Goal: Task Accomplishment & Management: Complete application form

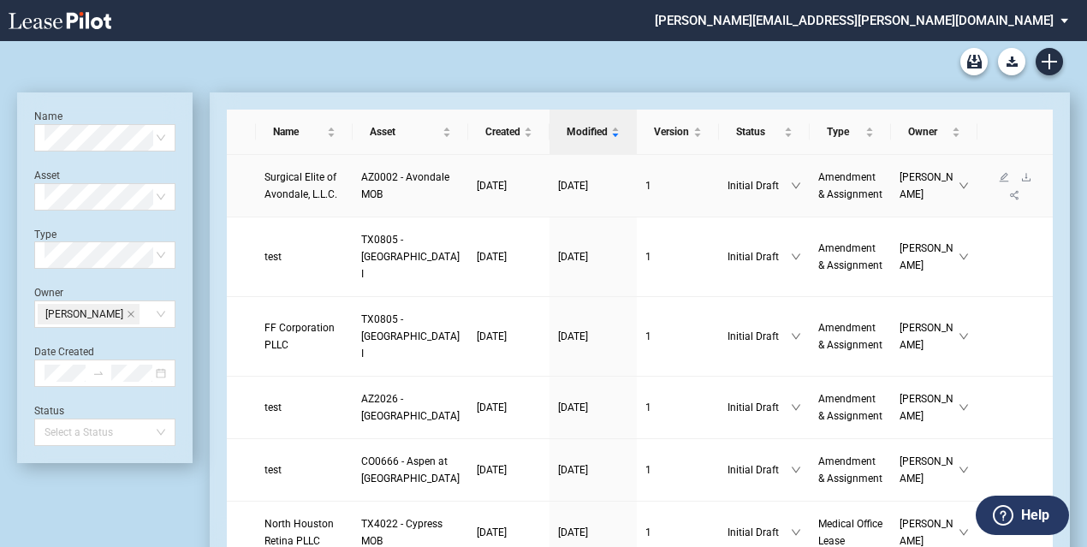
click at [313, 185] on span "Surgical Elite of Avondale, L.L.C." at bounding box center [301, 185] width 73 height 29
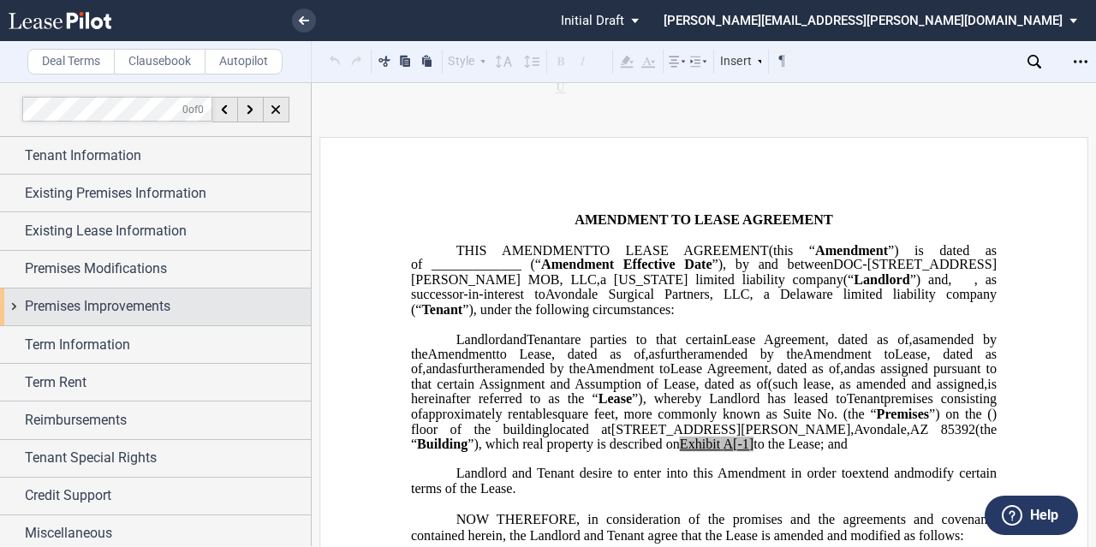
scroll to position [3, 0]
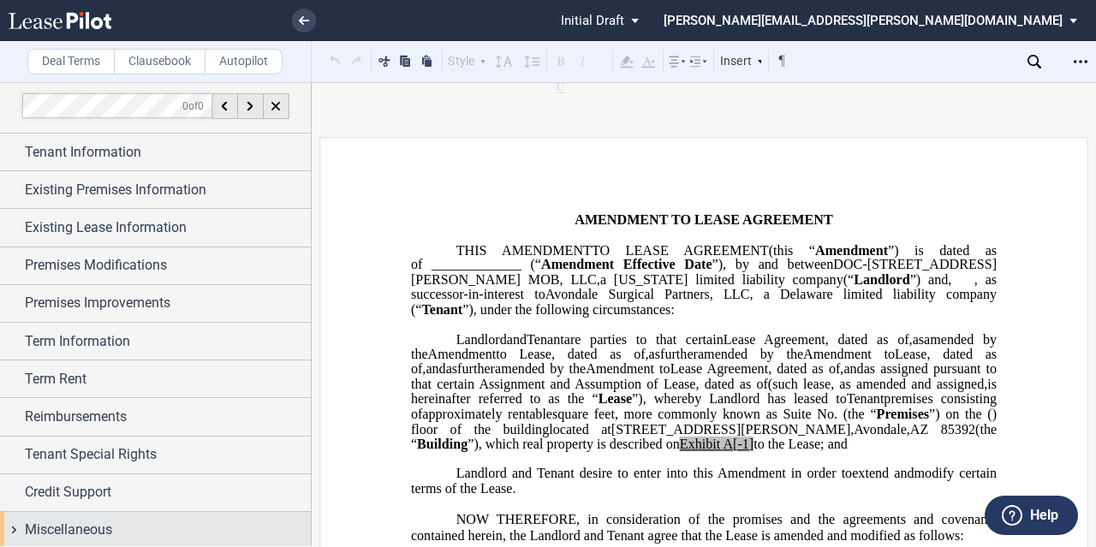
drag, startPoint x: 109, startPoint y: 521, endPoint x: 111, endPoint y: 511, distance: 9.8
click at [109, 520] on span "Miscellaneous" at bounding box center [68, 530] width 87 height 21
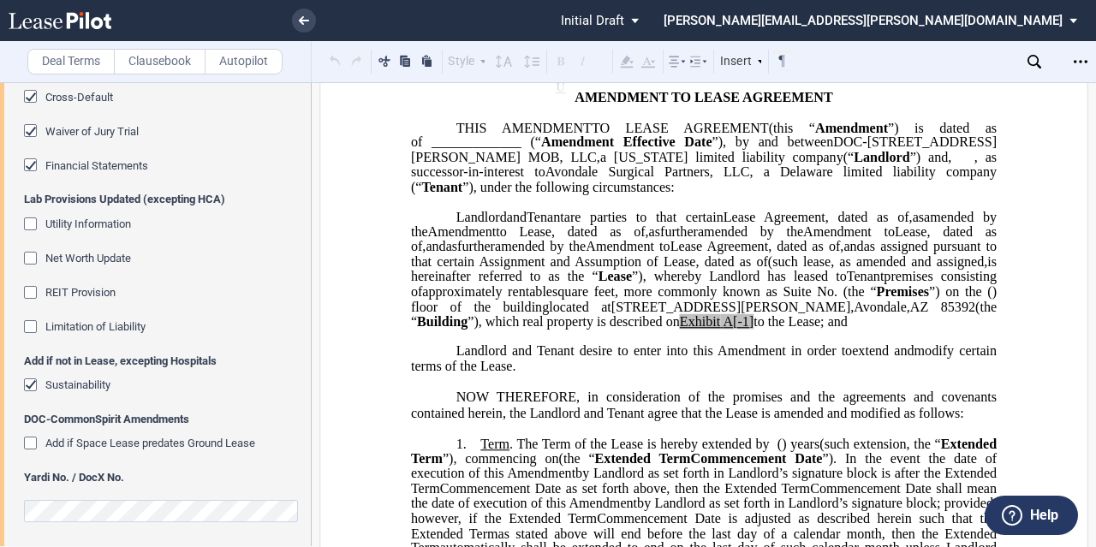
scroll to position [86, 0]
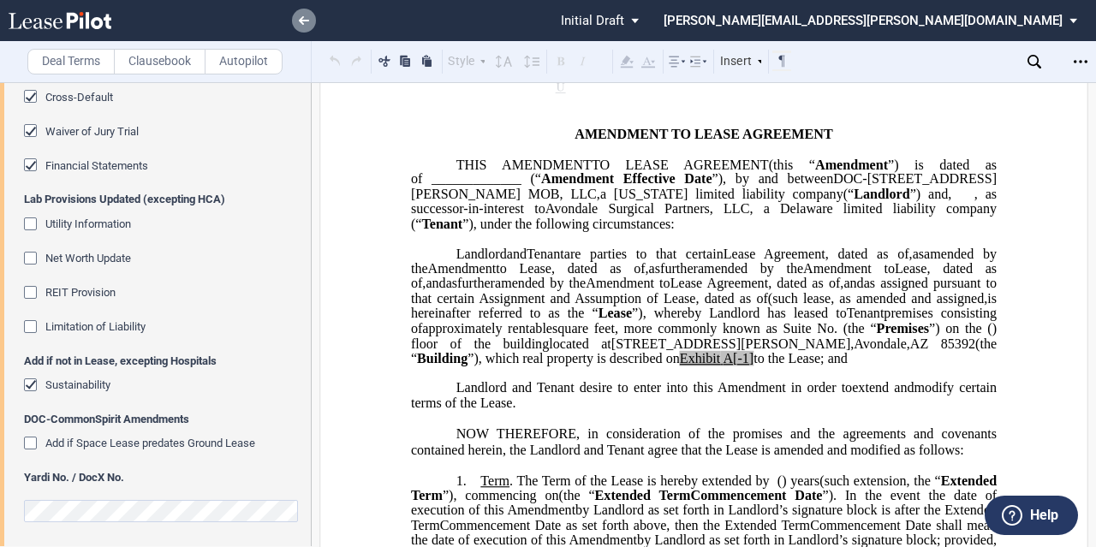
click at [300, 17] on icon at bounding box center [304, 20] width 10 height 9
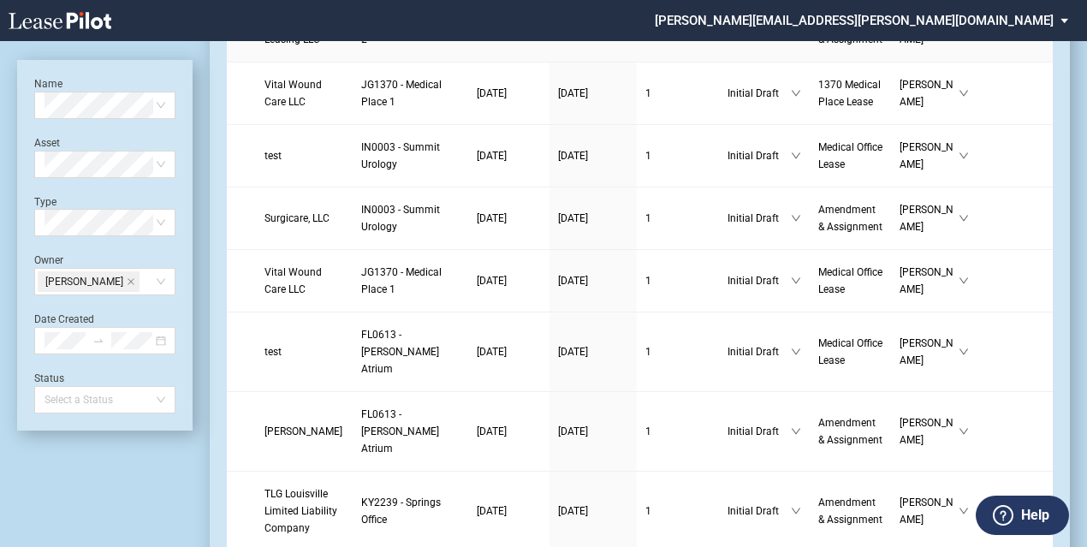
scroll to position [1027, 0]
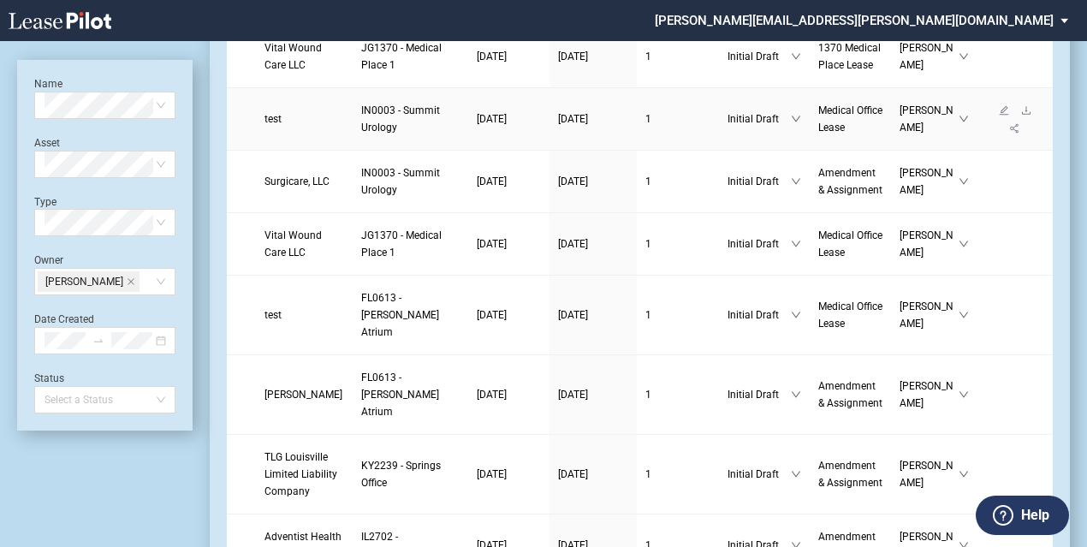
click at [363, 134] on span "IN0003 - Summit Urology" at bounding box center [400, 118] width 79 height 29
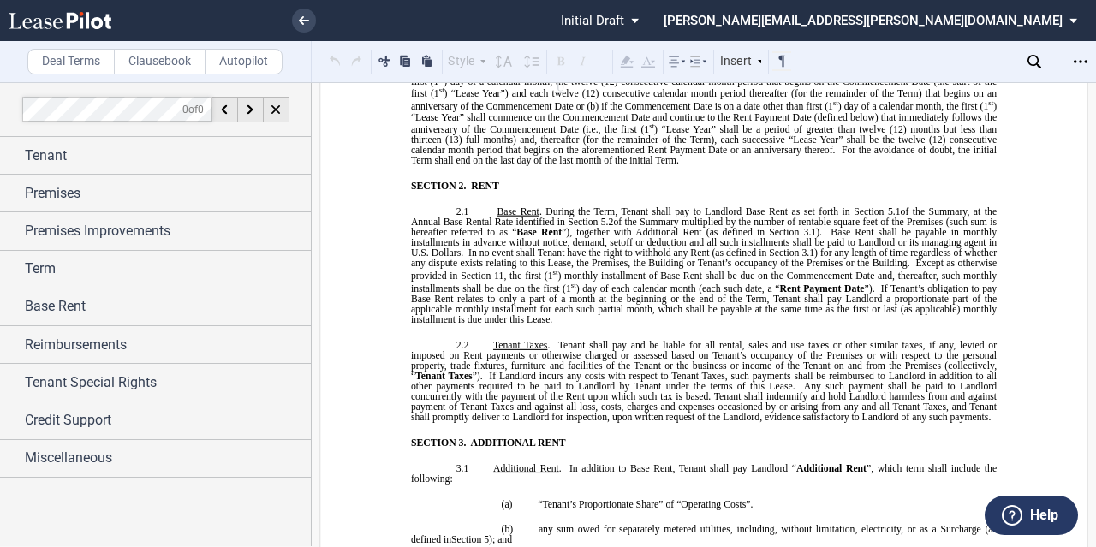
scroll to position [1113, 0]
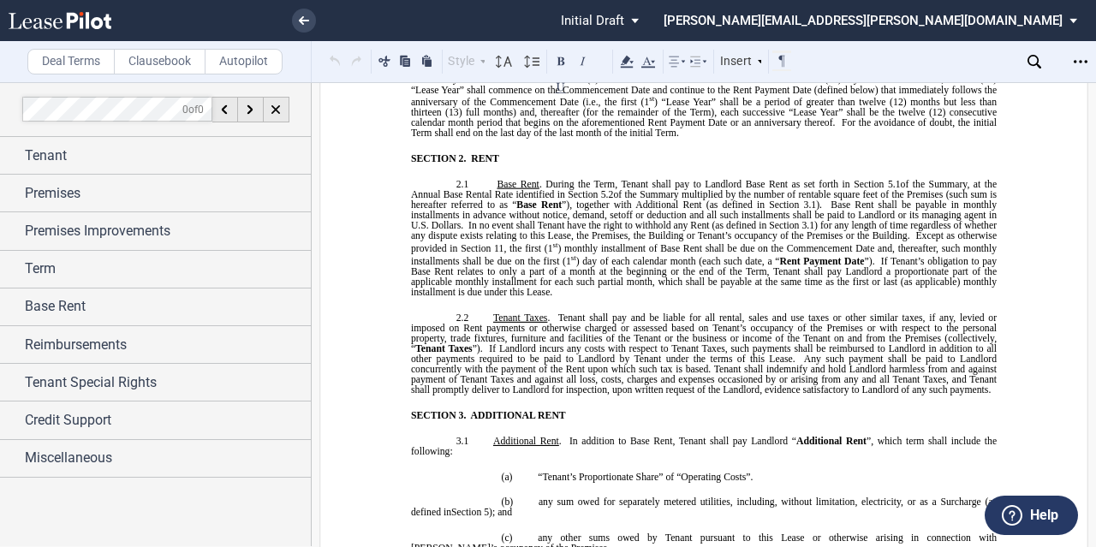
click at [726, 241] on span ") for any length of time regardless of whether any dispute exists relating to t…" at bounding box center [705, 230] width 588 height 21
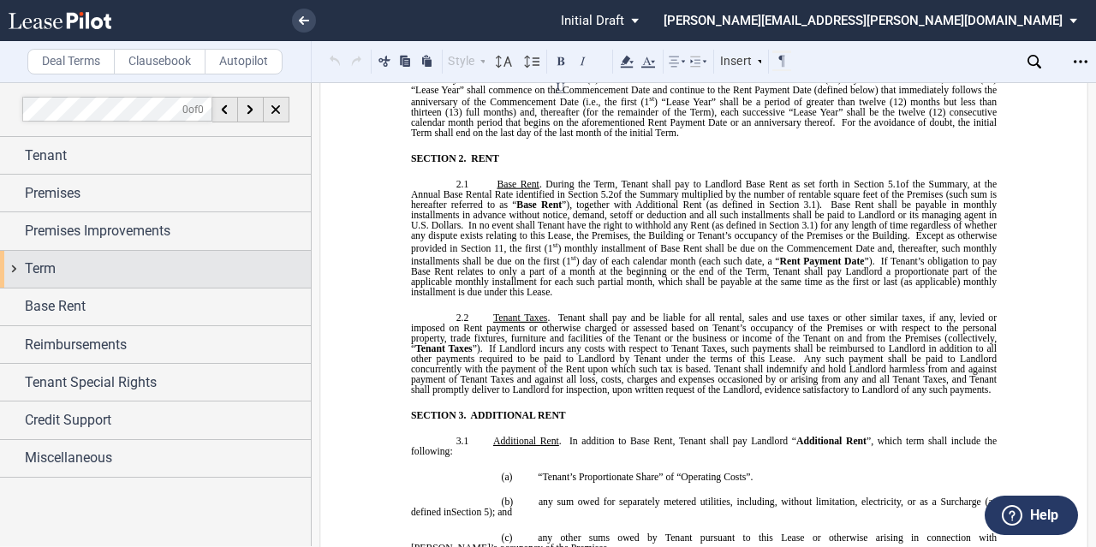
click at [98, 259] on div "Term" at bounding box center [168, 269] width 286 height 21
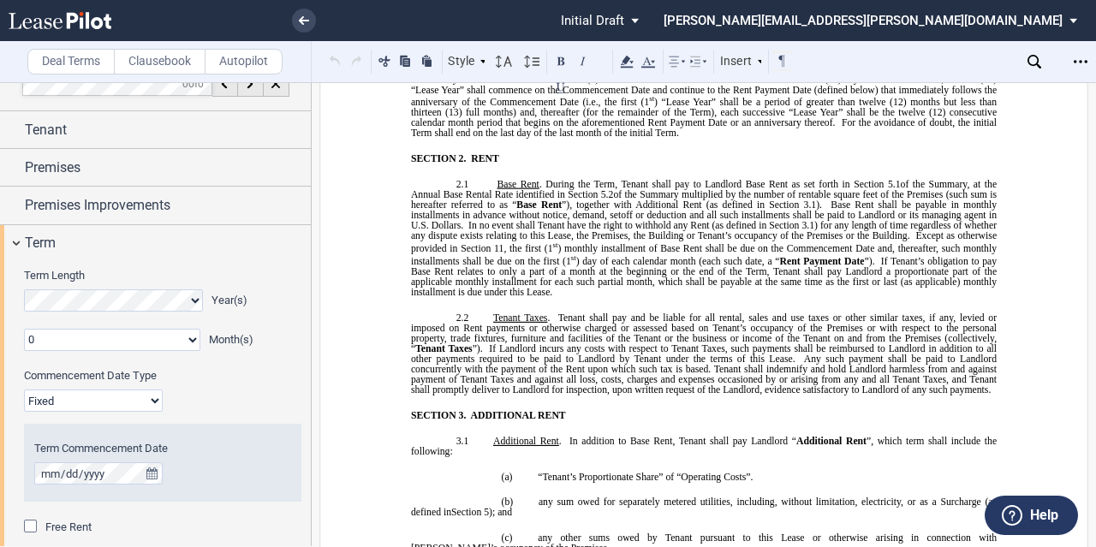
scroll to position [0, 0]
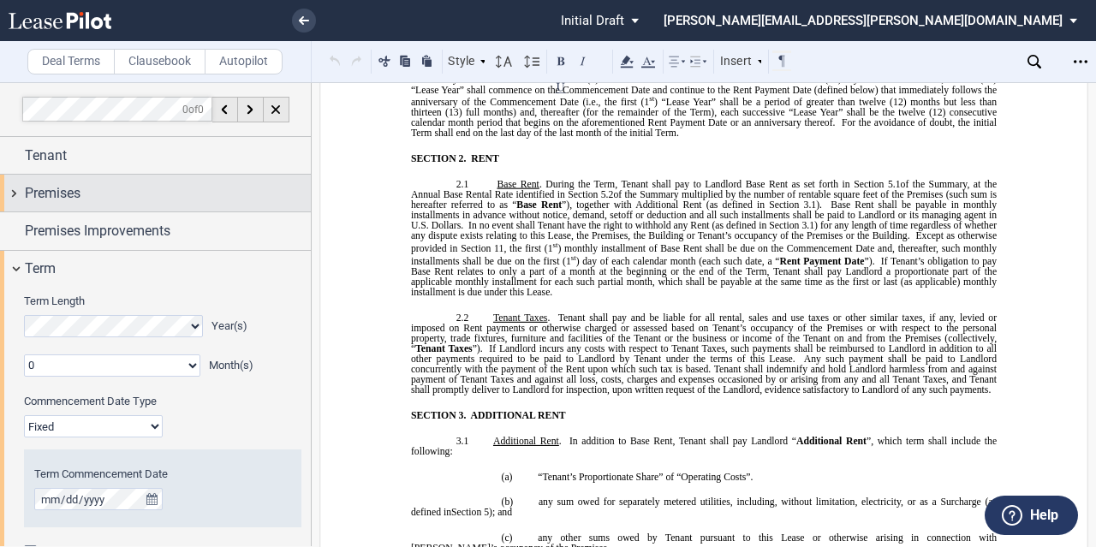
click at [82, 194] on div "Premises" at bounding box center [168, 193] width 286 height 21
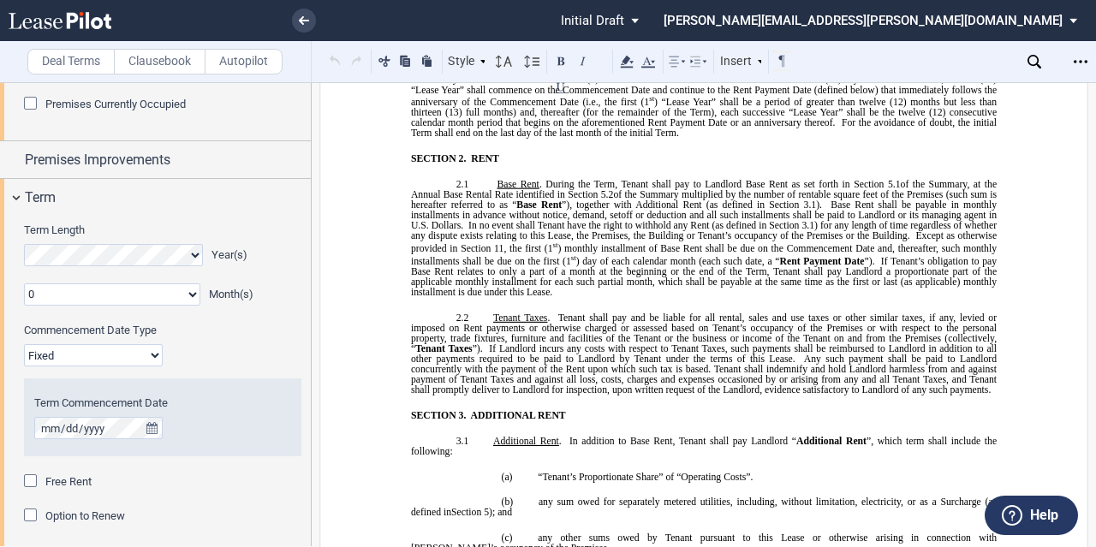
scroll to position [514, 0]
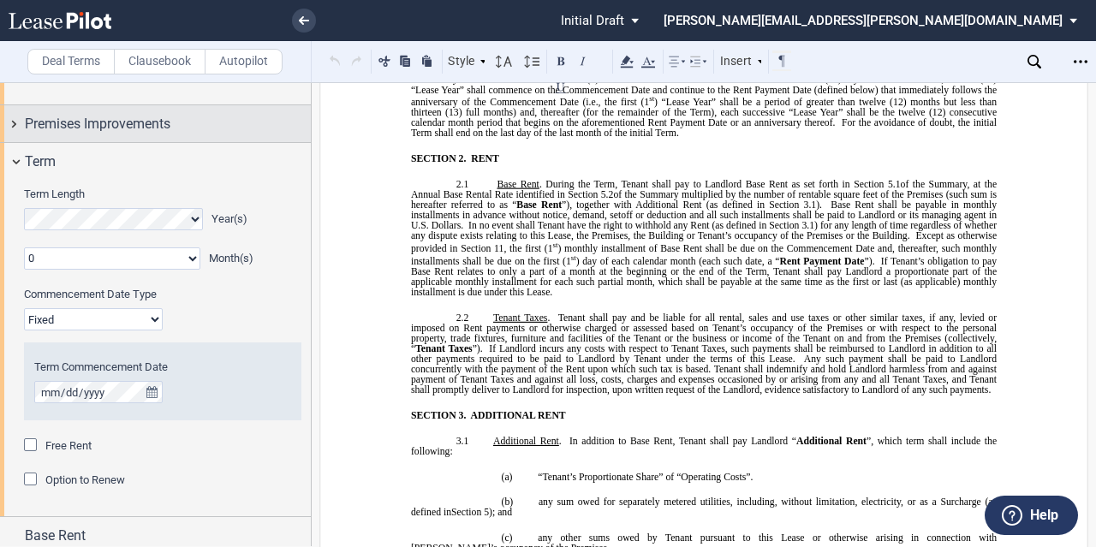
click at [105, 129] on span "Premises Improvements" at bounding box center [98, 124] width 146 height 21
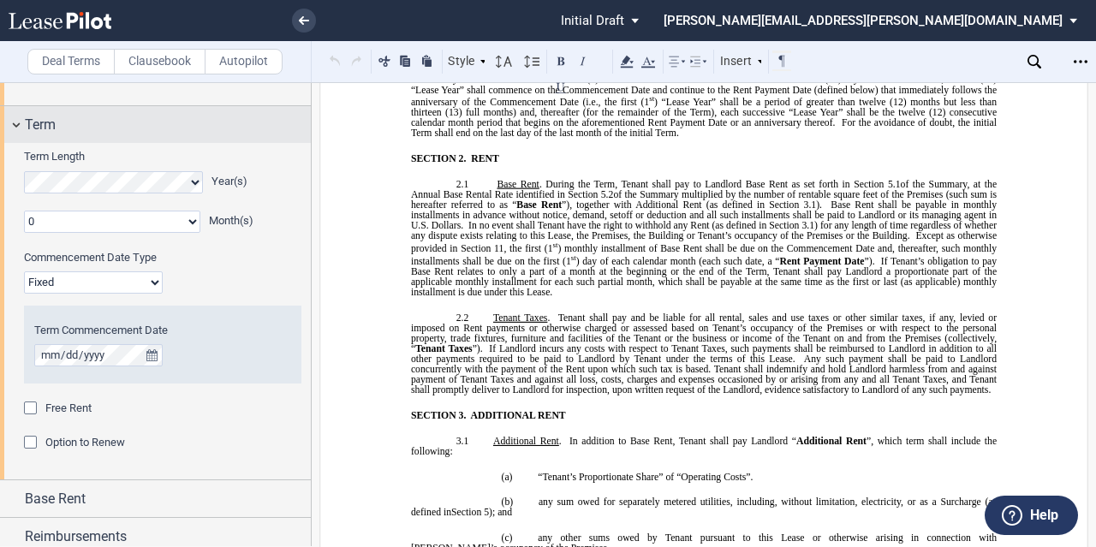
scroll to position [1088, 0]
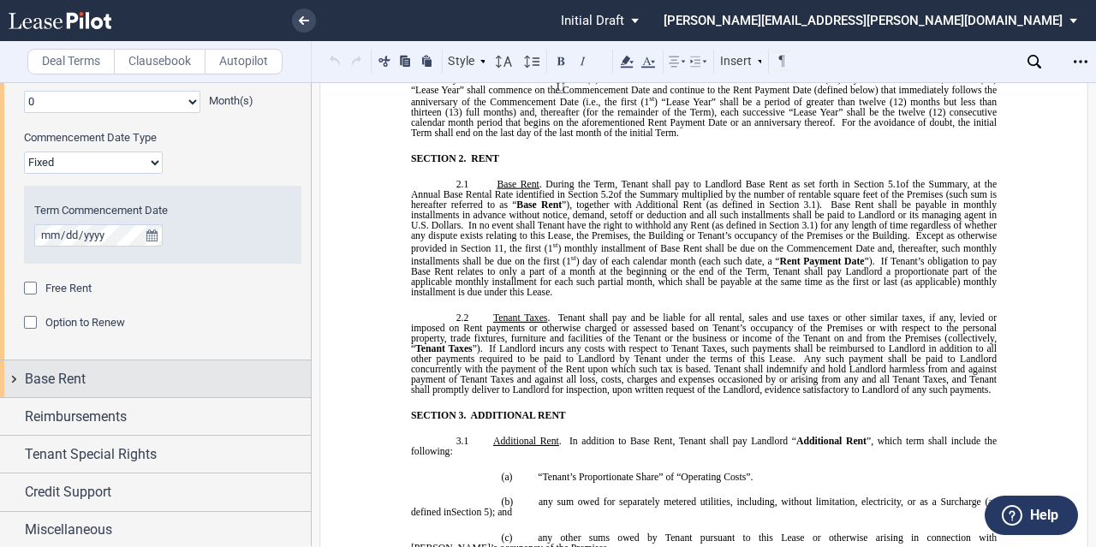
click at [159, 379] on div "Base Rent" at bounding box center [168, 379] width 286 height 21
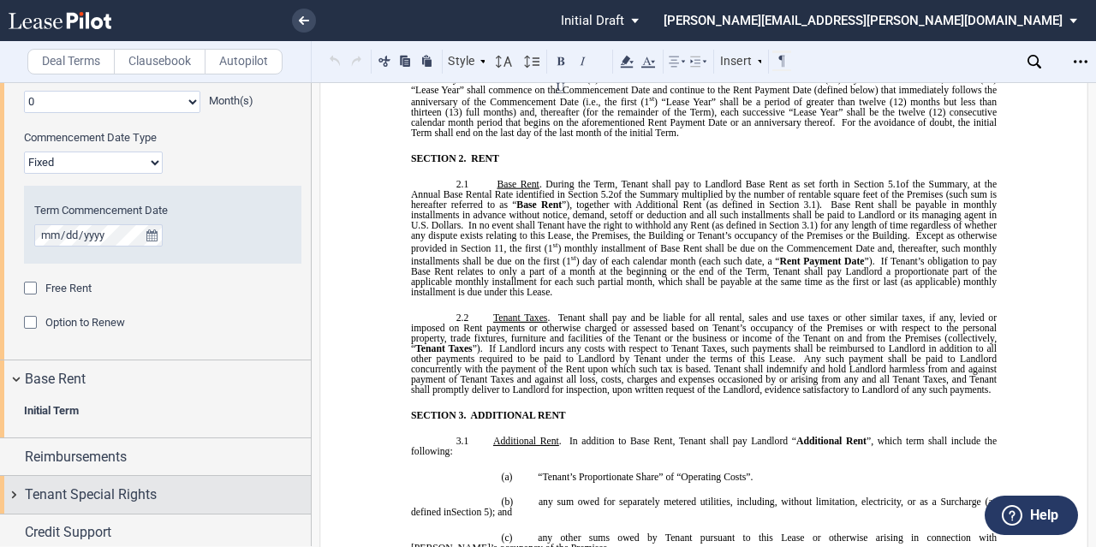
scroll to position [1128, 0]
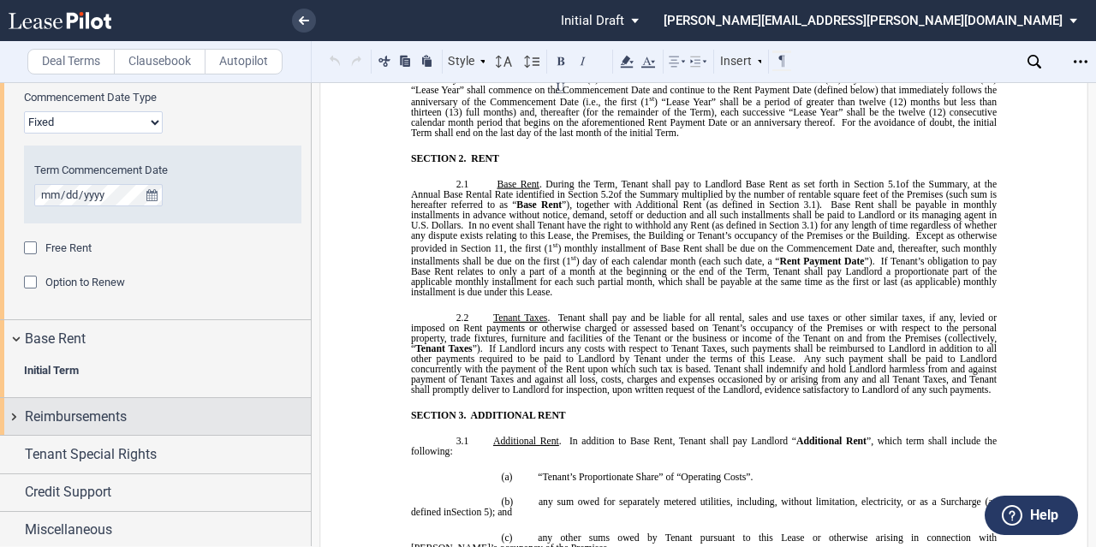
click at [125, 408] on span "Reimbursements" at bounding box center [76, 417] width 102 height 21
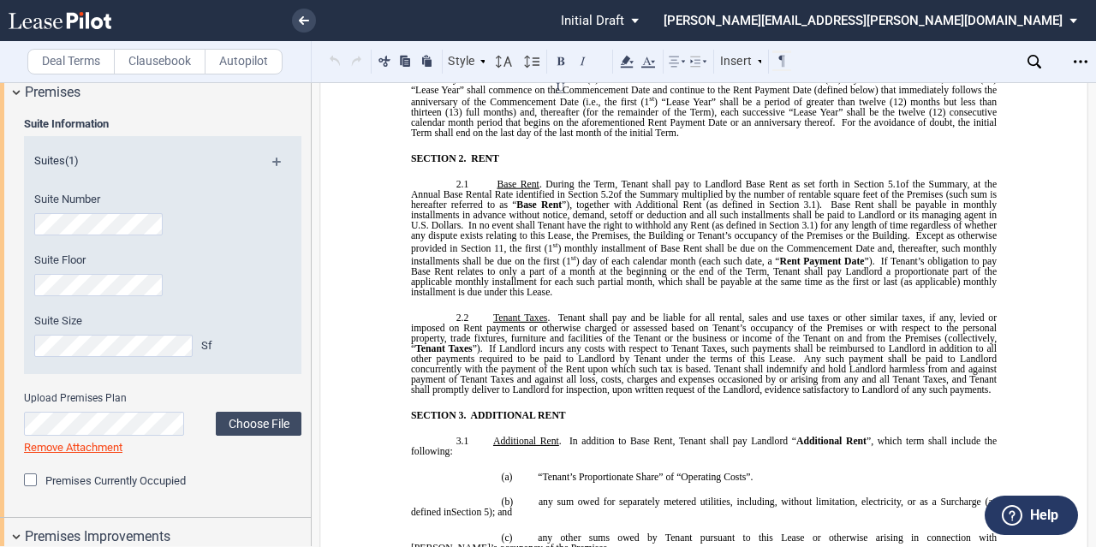
scroll to position [0, 0]
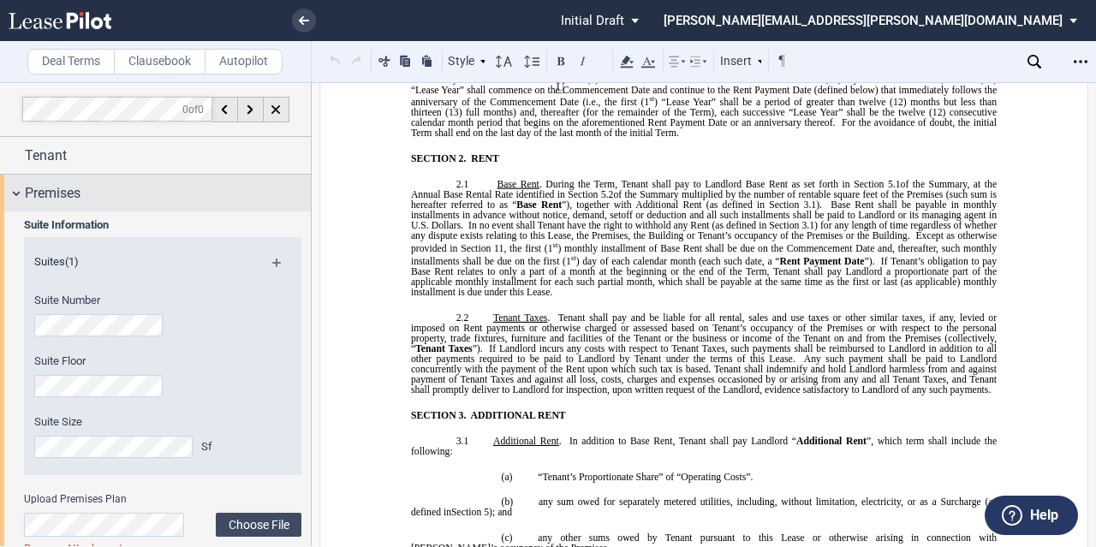
click at [98, 194] on div "Premises" at bounding box center [168, 193] width 286 height 21
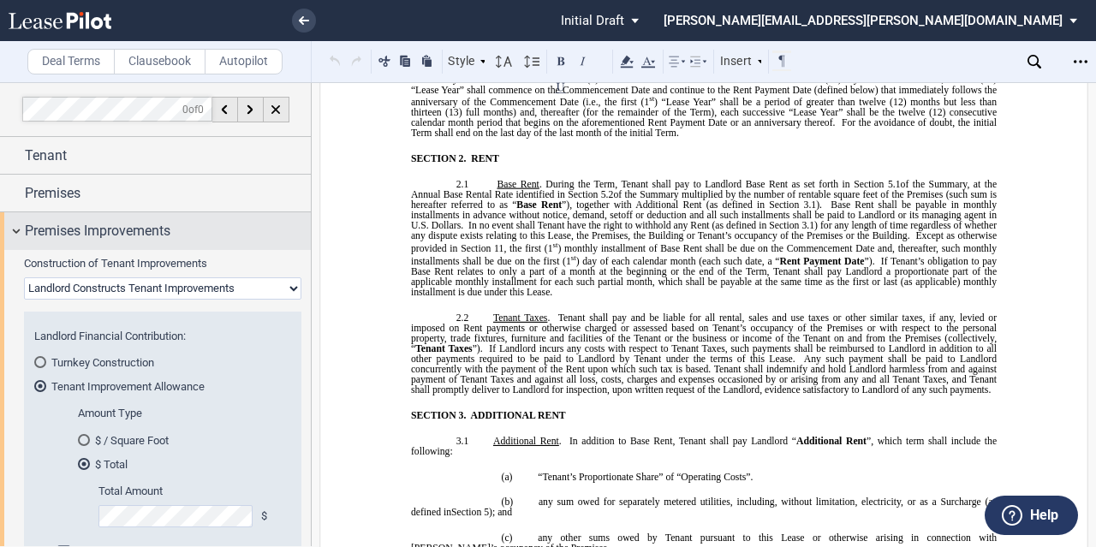
click at [110, 233] on span "Premises Improvements" at bounding box center [98, 231] width 146 height 21
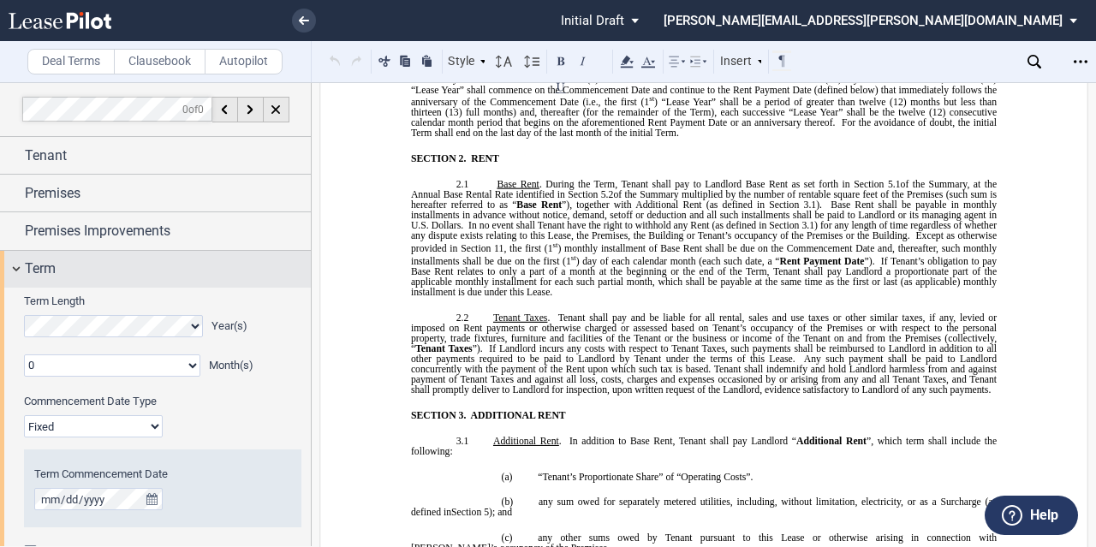
click at [110, 251] on div "Term" at bounding box center [155, 269] width 311 height 37
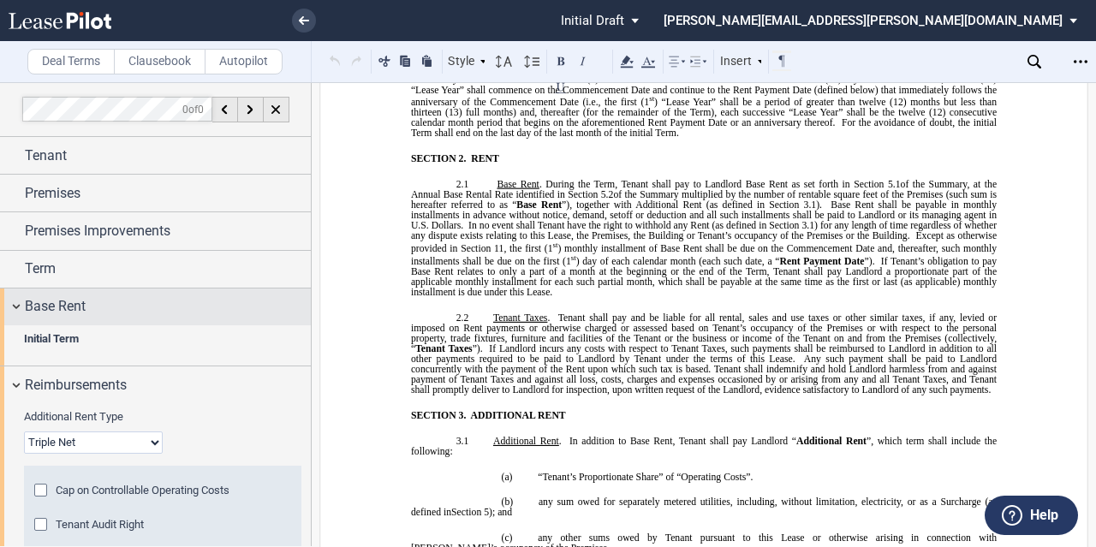
click at [103, 289] on div "Base Rent" at bounding box center [155, 307] width 311 height 37
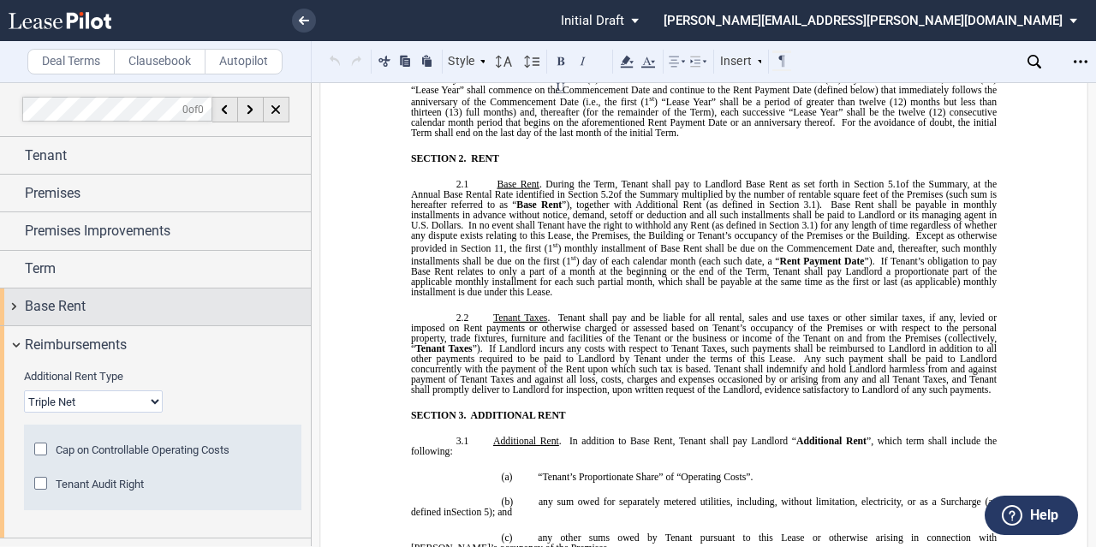
click at [99, 302] on div "Base Rent" at bounding box center [168, 306] width 286 height 21
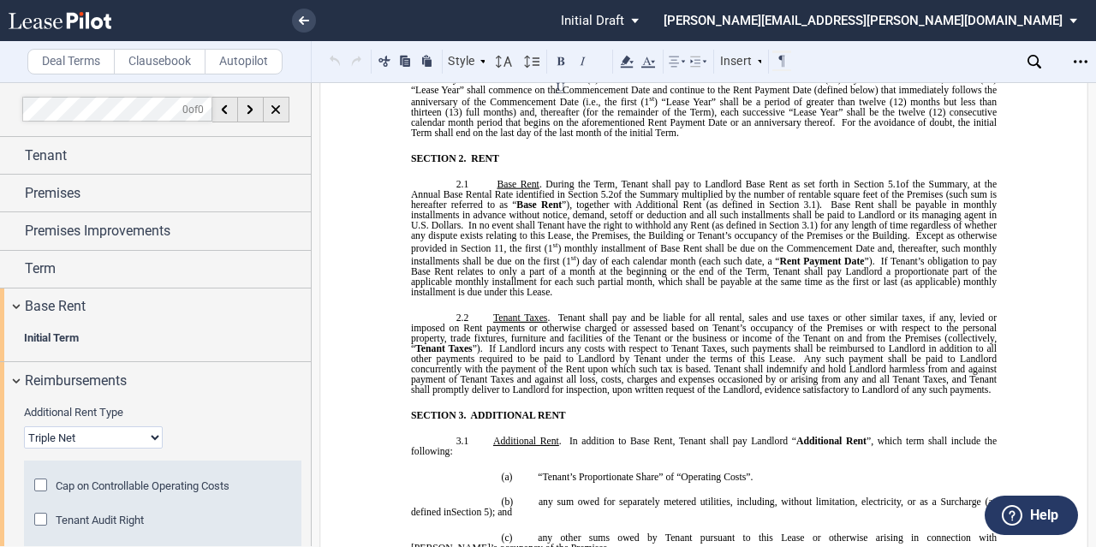
click at [68, 351] on div "Initial Term Base Rent $/Sf Annual Increase % Base Rent $/Sf CPI Increase Minim…" at bounding box center [162, 343] width 277 height 24
click at [68, 338] on b "Initial Term" at bounding box center [51, 338] width 55 height 13
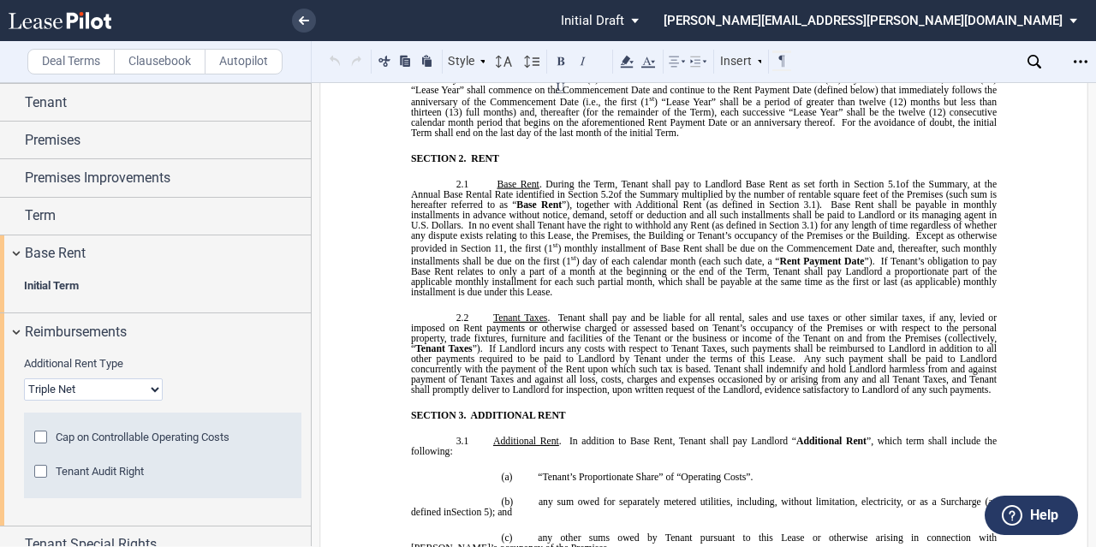
scroll to position [143, 0]
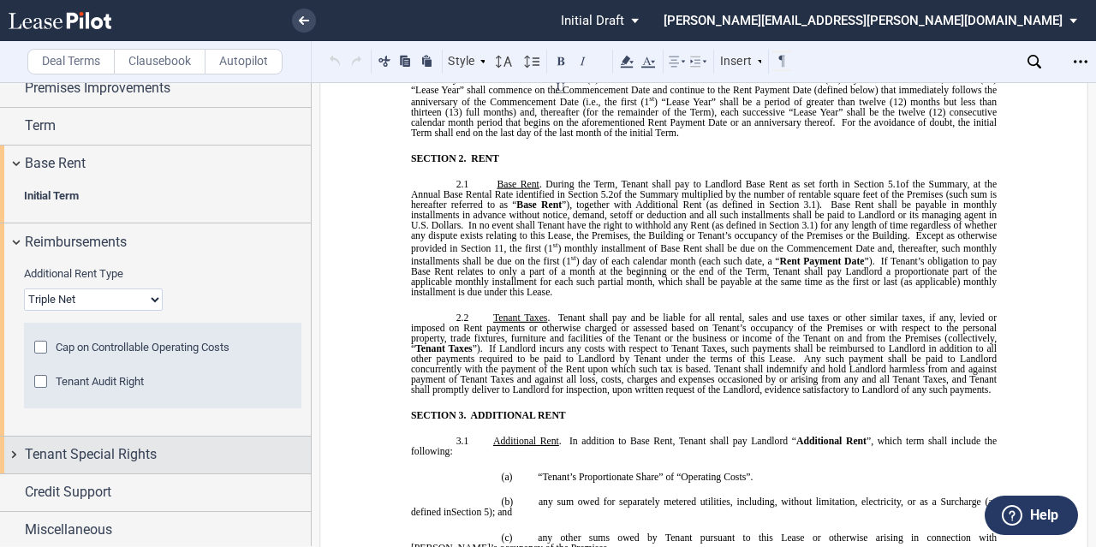
click at [106, 460] on span "Tenant Special Rights" at bounding box center [91, 454] width 132 height 21
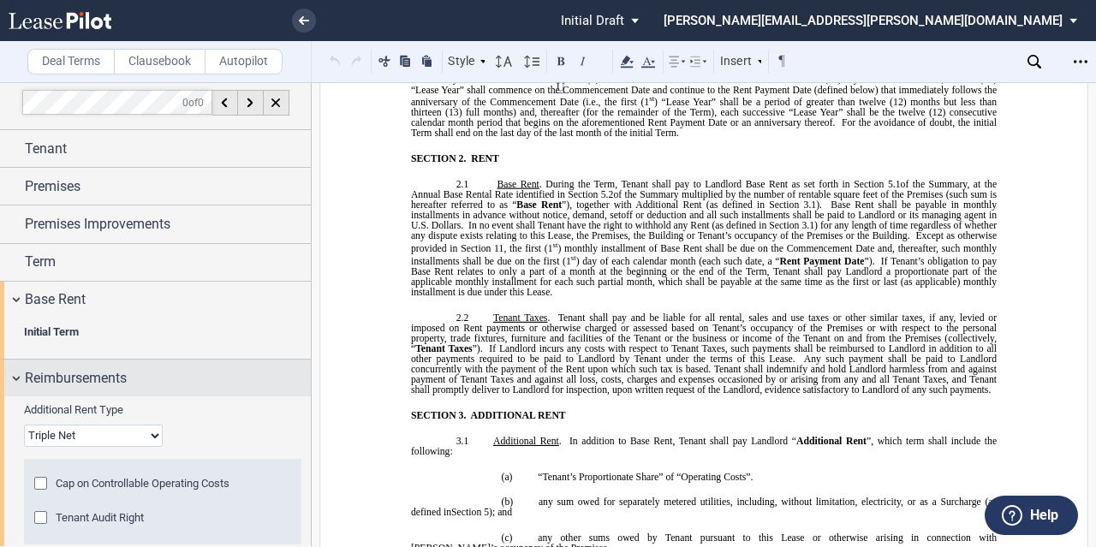
scroll to position [0, 0]
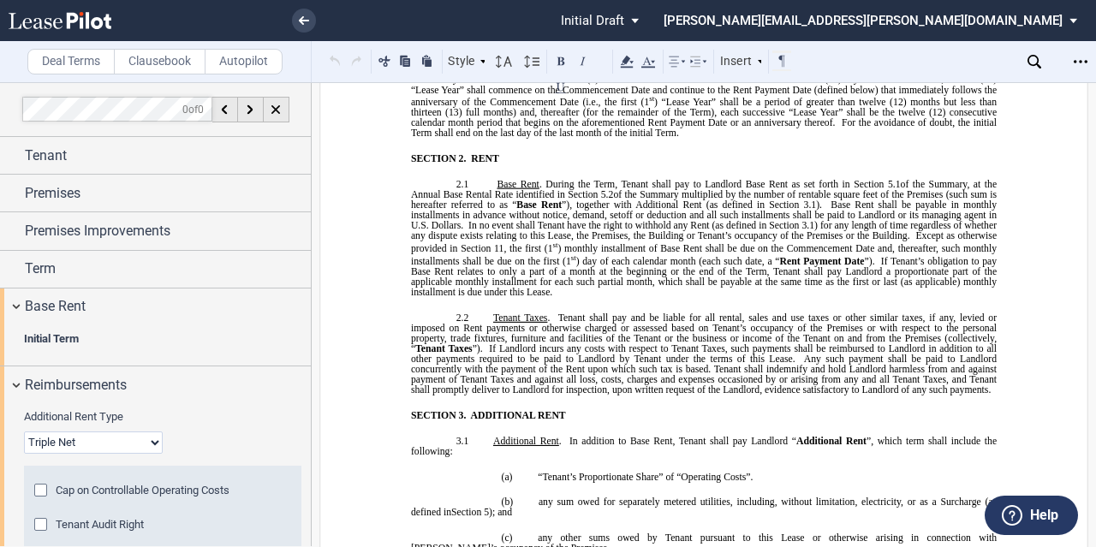
click at [102, 345] on span "Initial Term" at bounding box center [162, 338] width 277 height 15
click at [64, 332] on b "Initial Term" at bounding box center [51, 338] width 55 height 13
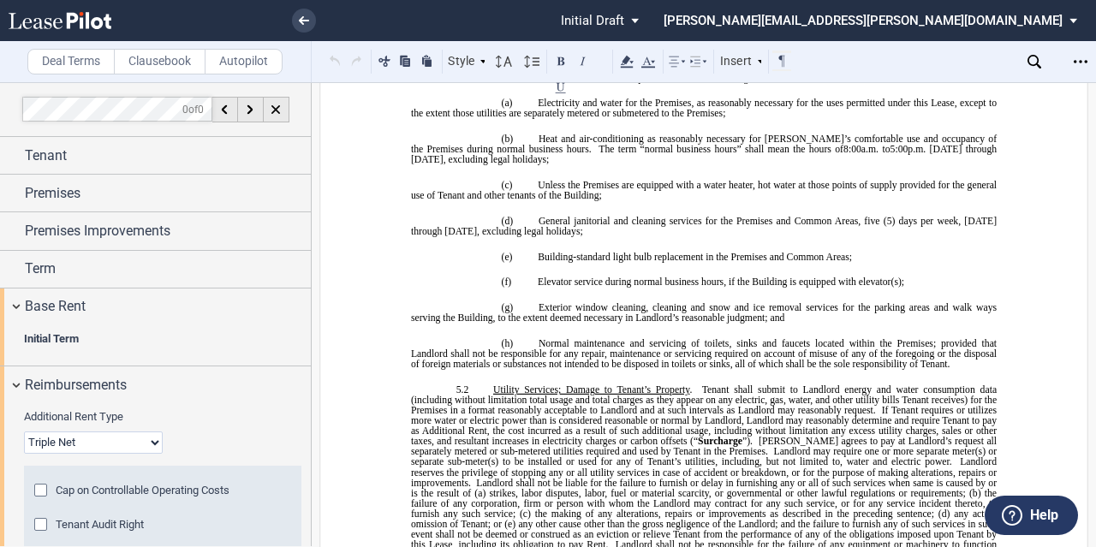
scroll to position [4024, 0]
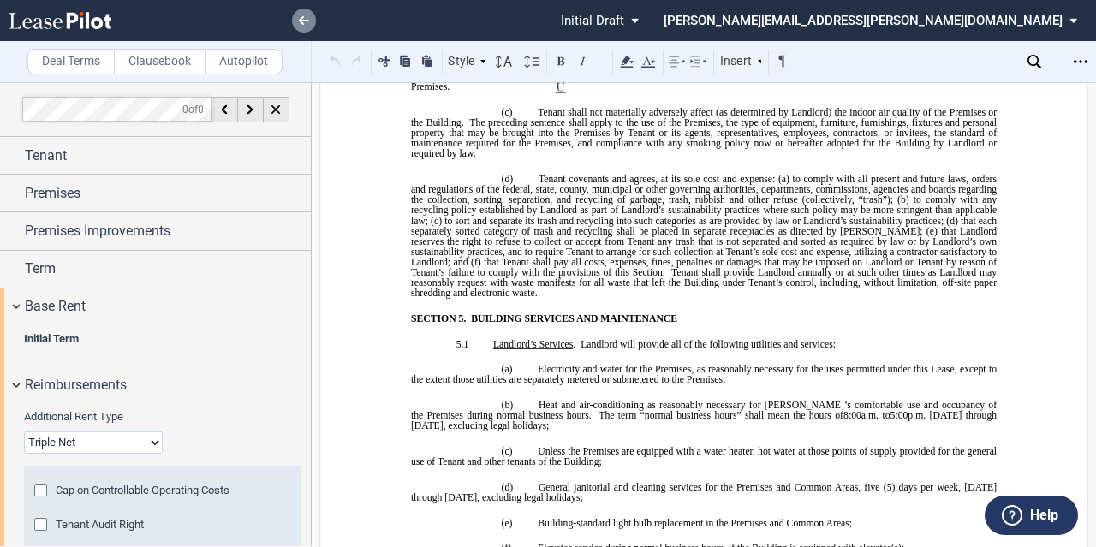
click at [303, 19] on icon at bounding box center [304, 20] width 10 height 9
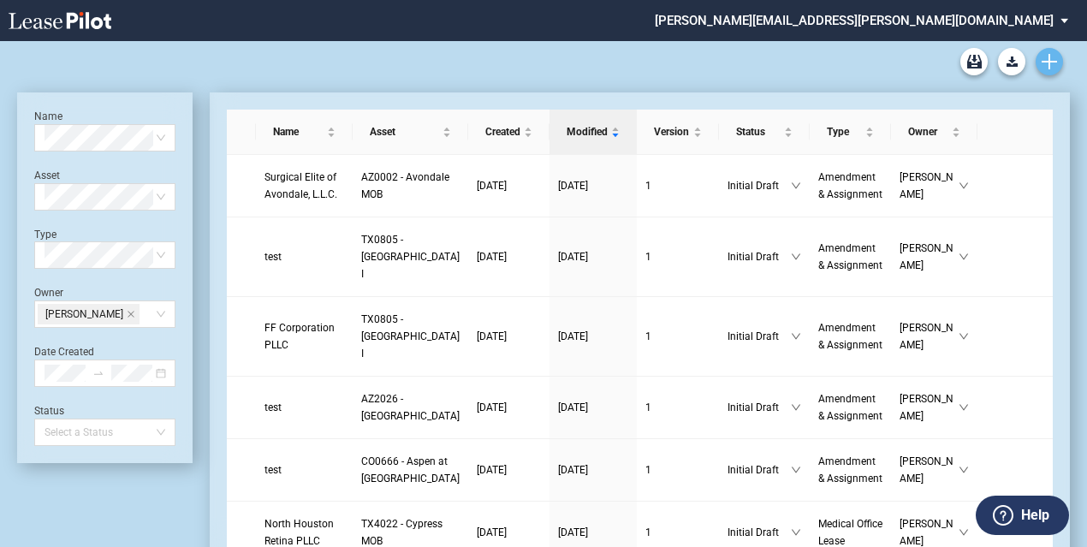
click at [1045, 59] on icon "Create new document" at bounding box center [1049, 61] width 15 height 15
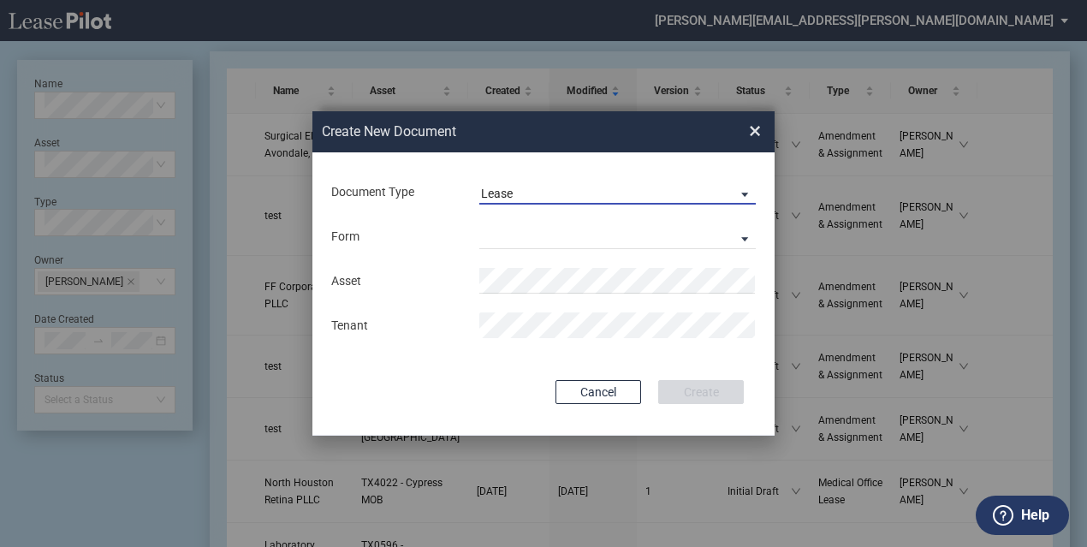
click at [522, 199] on span "Lease" at bounding box center [604, 194] width 246 height 17
click at [522, 199] on md-option "Lease" at bounding box center [619, 193] width 304 height 41
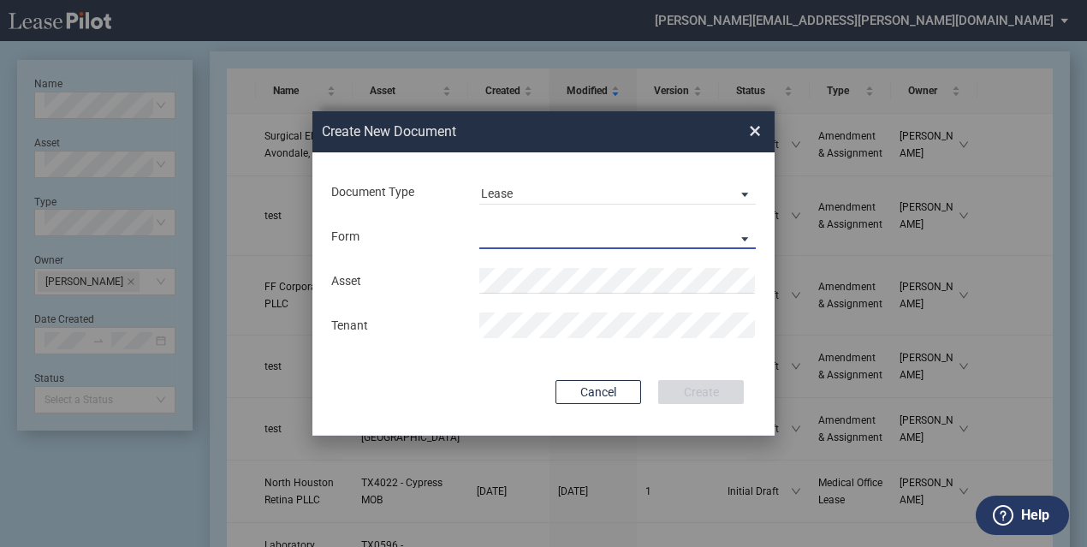
click at [527, 234] on md-select "Medical Office Lease Scottsdale Lease Louisville Lease 1370 Medical Place Lease…" at bounding box center [617, 236] width 277 height 26
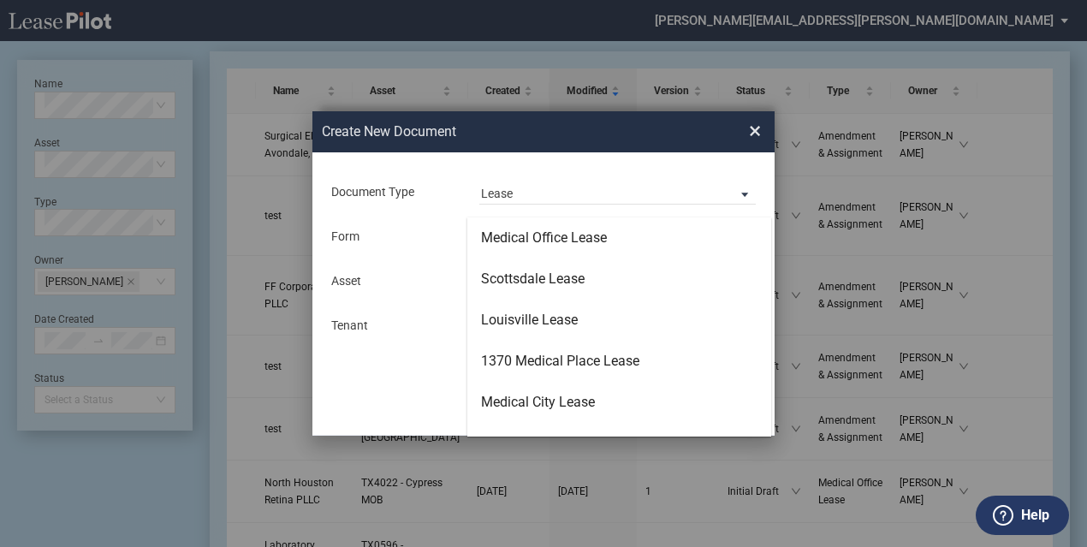
click at [527, 234] on div "Medical Office Lease" at bounding box center [544, 238] width 126 height 19
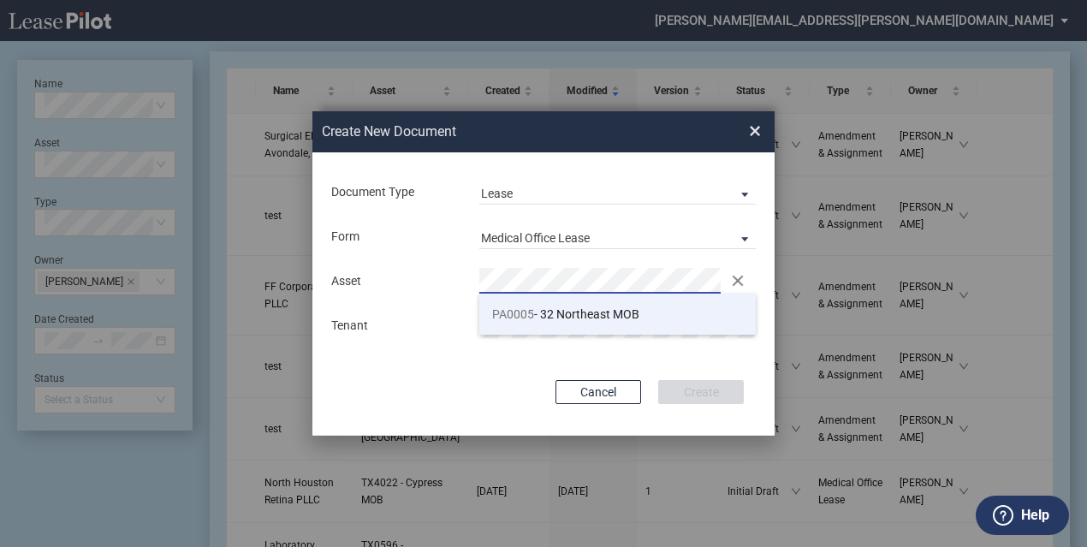
click at [549, 316] on span "PA0005 - 32 Northeast MOB" at bounding box center [565, 314] width 147 height 14
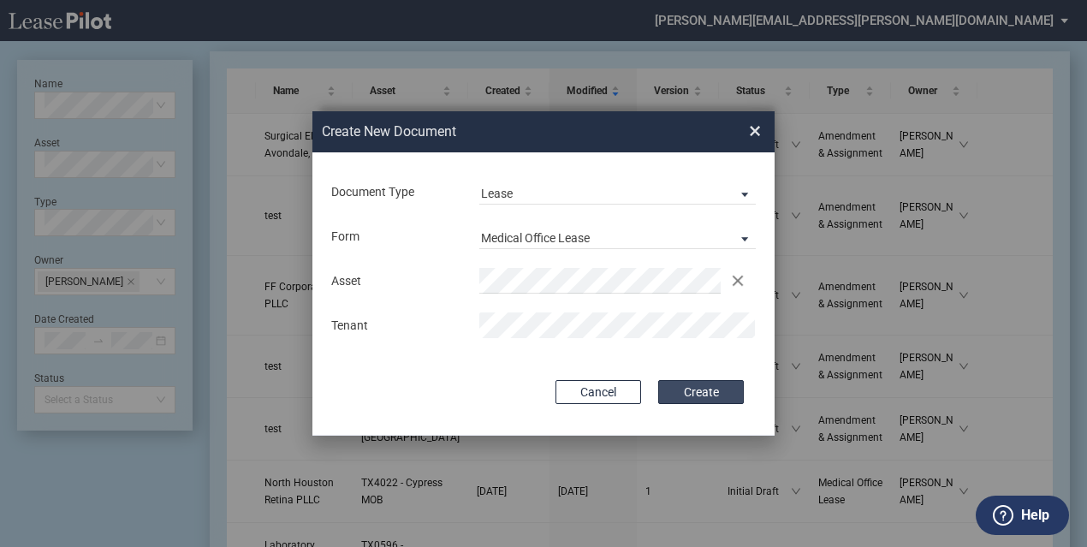
click at [725, 393] on button "Create" at bounding box center [701, 392] width 86 height 24
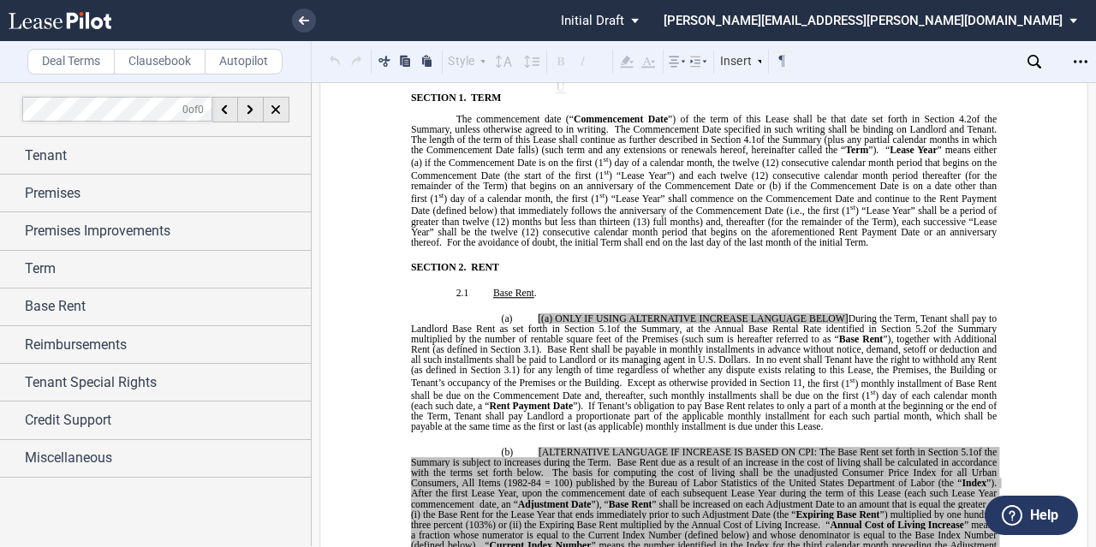
scroll to position [1027, 0]
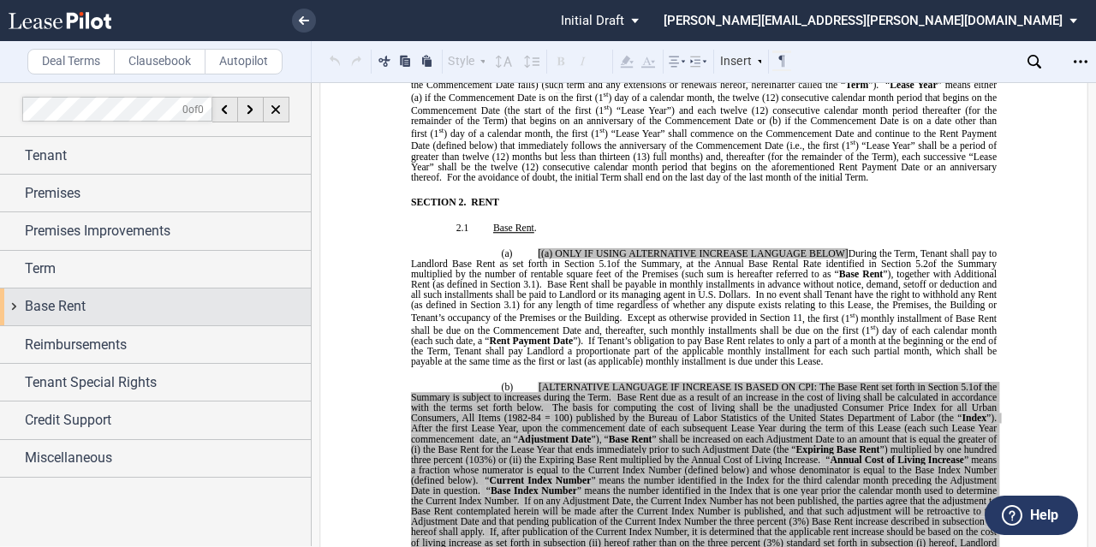
click at [117, 293] on div "Base Rent" at bounding box center [155, 307] width 311 height 37
click at [118, 290] on div "Base Rent" at bounding box center [155, 307] width 311 height 37
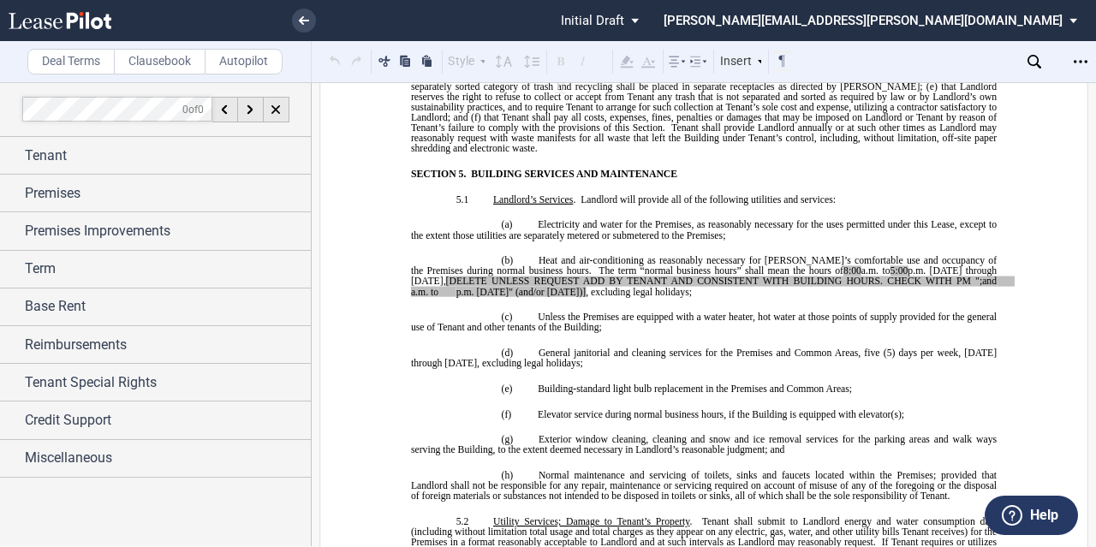
scroll to position [4538, 0]
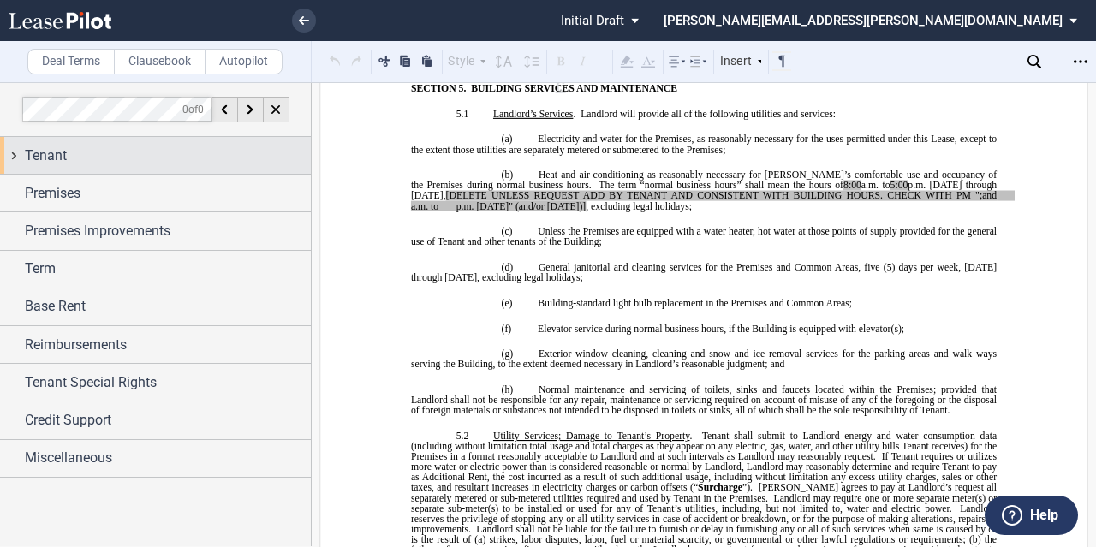
click at [139, 173] on div "Tenant" at bounding box center [155, 155] width 311 height 37
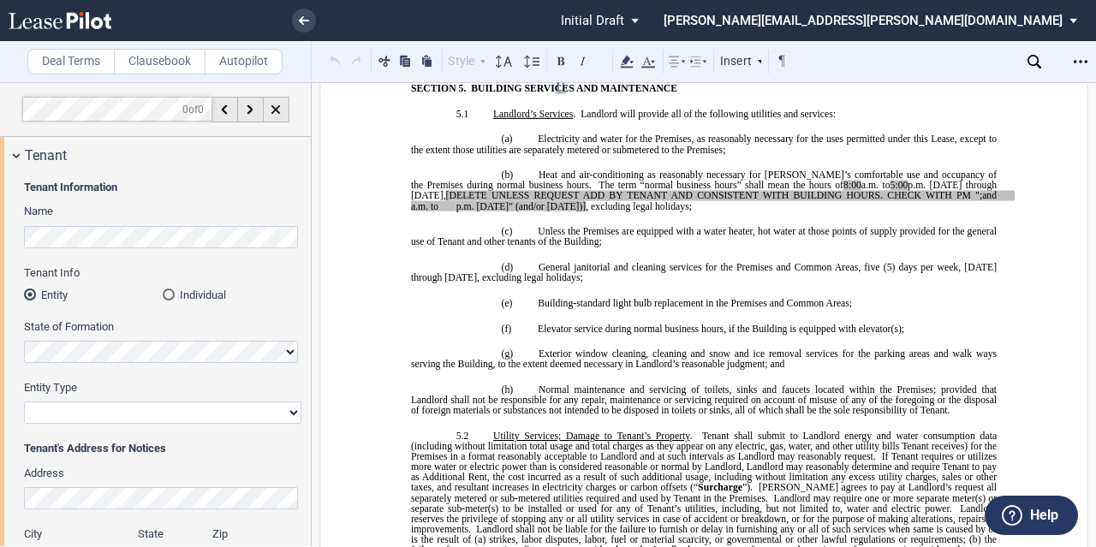
click at [0, 218] on div "Tenant Information Name Tenant Info Entity Individual State of Formation Entity…" at bounding box center [155, 474] width 311 height 601
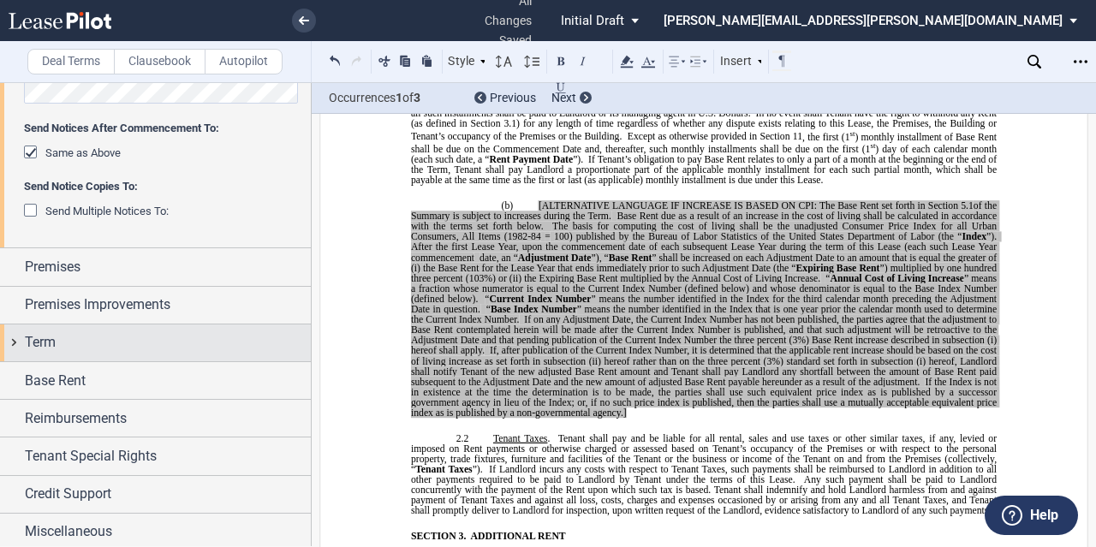
scroll to position [529, 0]
click at [185, 323] on div "Term" at bounding box center [155, 341] width 311 height 37
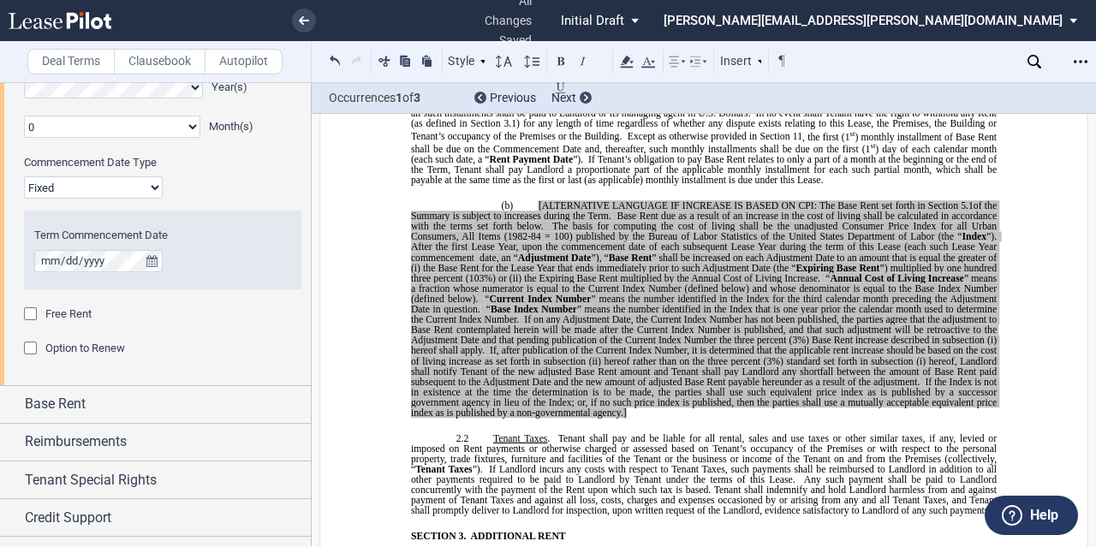
scroll to position [865, 0]
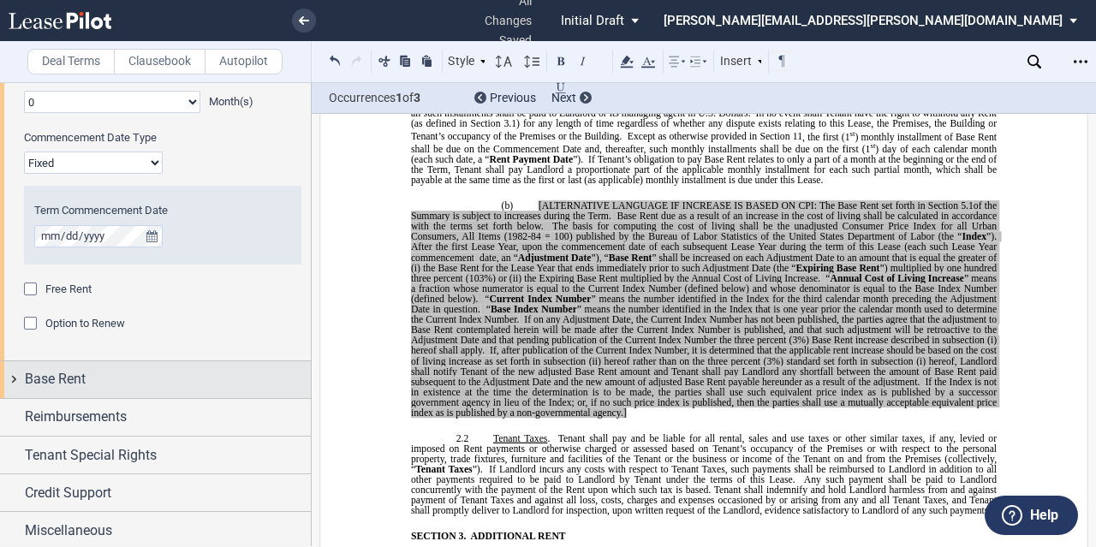
click at [147, 362] on div "Base Rent" at bounding box center [155, 379] width 311 height 37
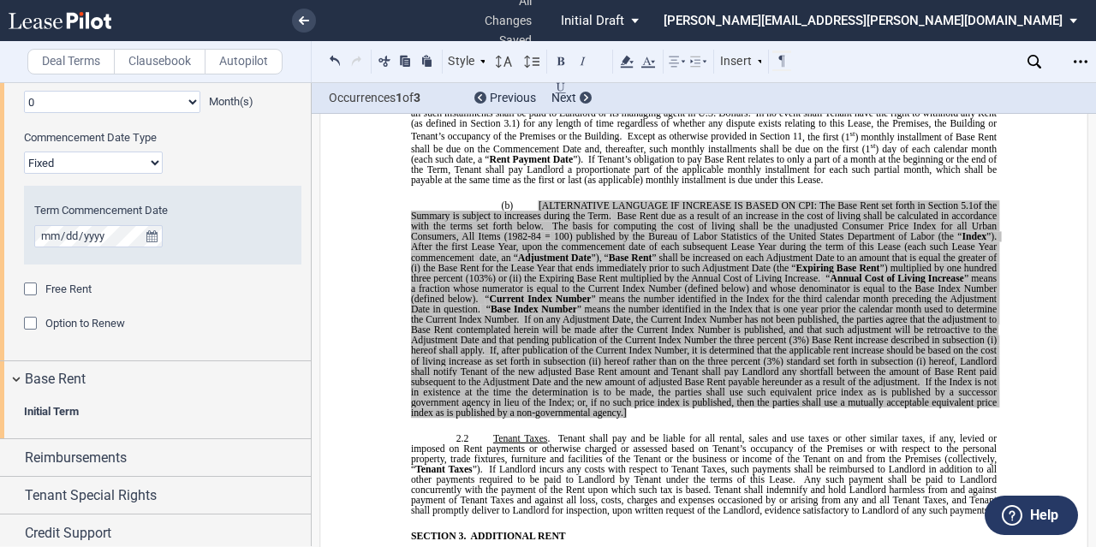
click at [122, 412] on span "Initial Term" at bounding box center [162, 411] width 277 height 15
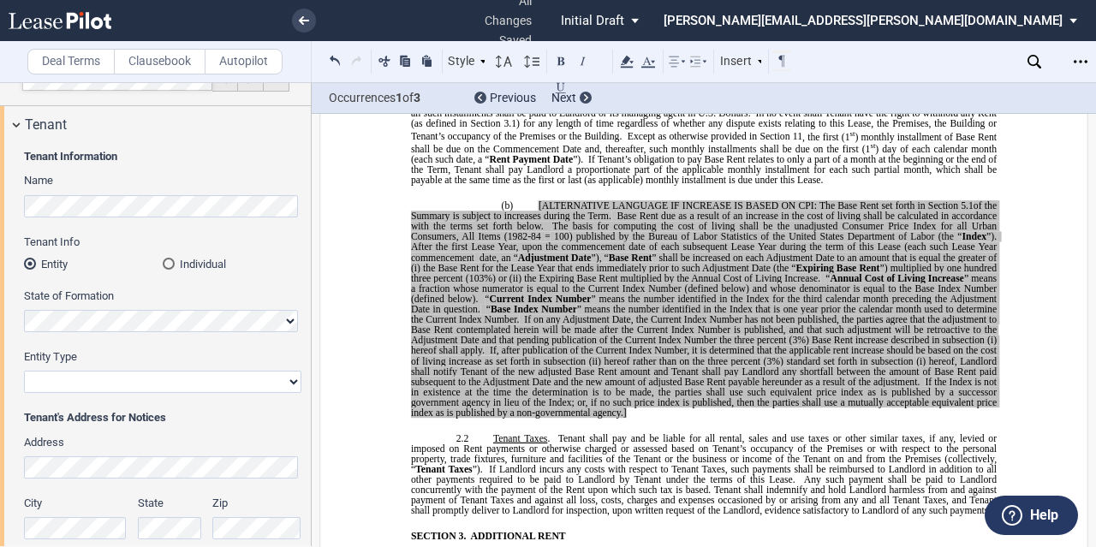
scroll to position [0, 0]
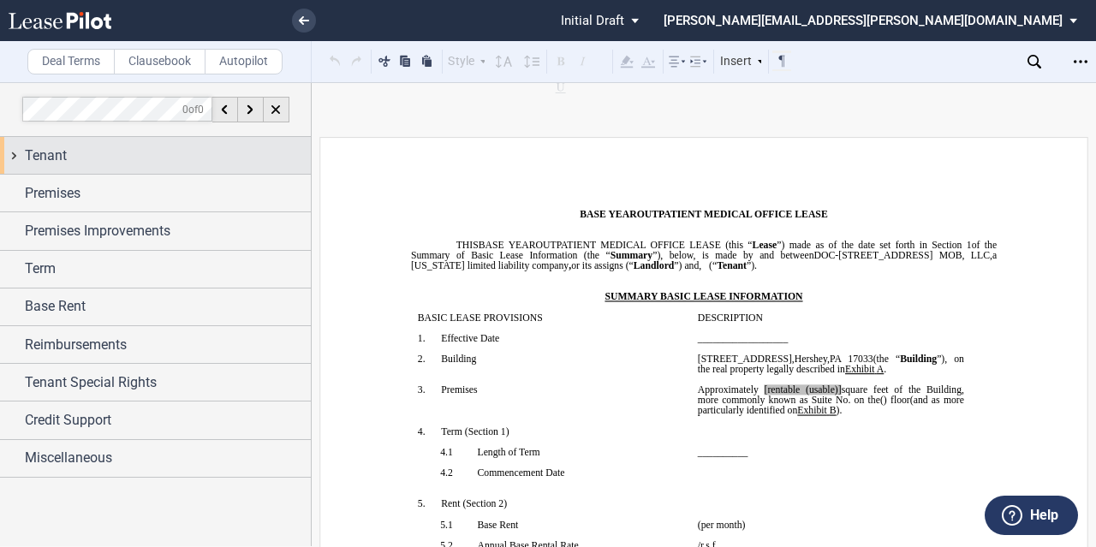
click at [164, 157] on div "Tenant" at bounding box center [168, 156] width 286 height 21
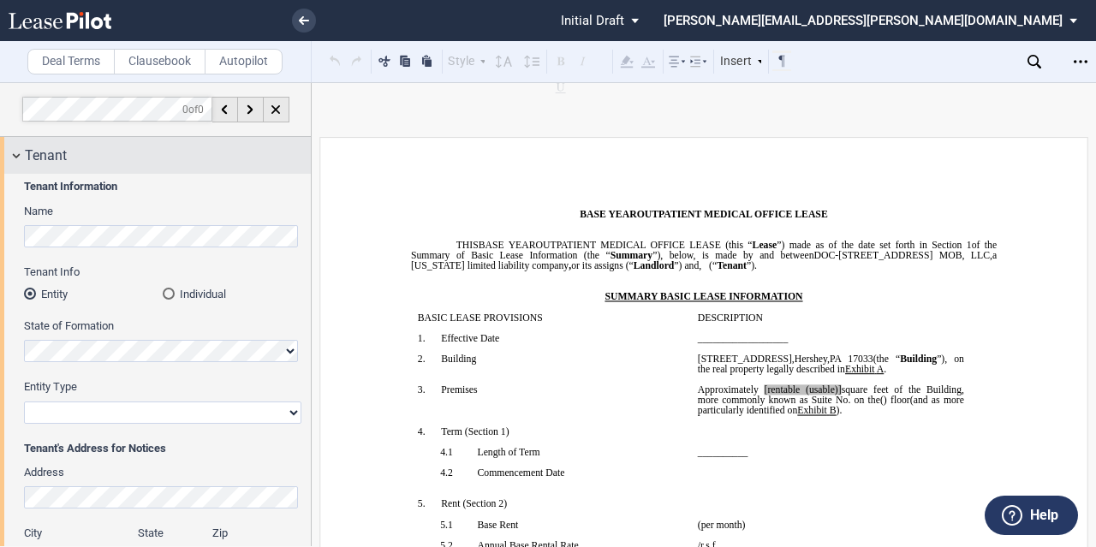
click at [164, 157] on div "Tenant" at bounding box center [168, 156] width 286 height 21
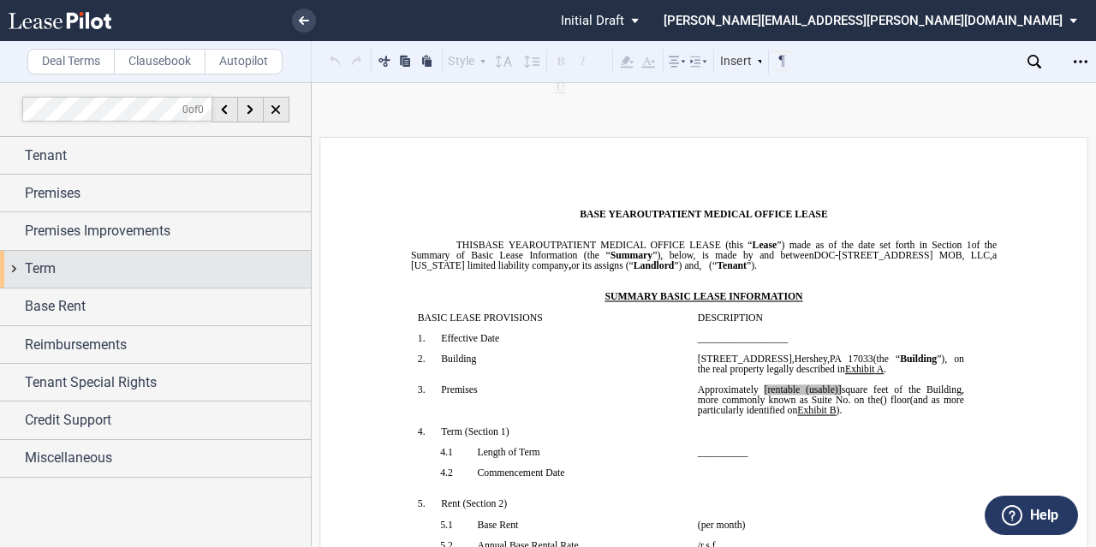
click at [82, 277] on div "Term" at bounding box center [168, 269] width 286 height 21
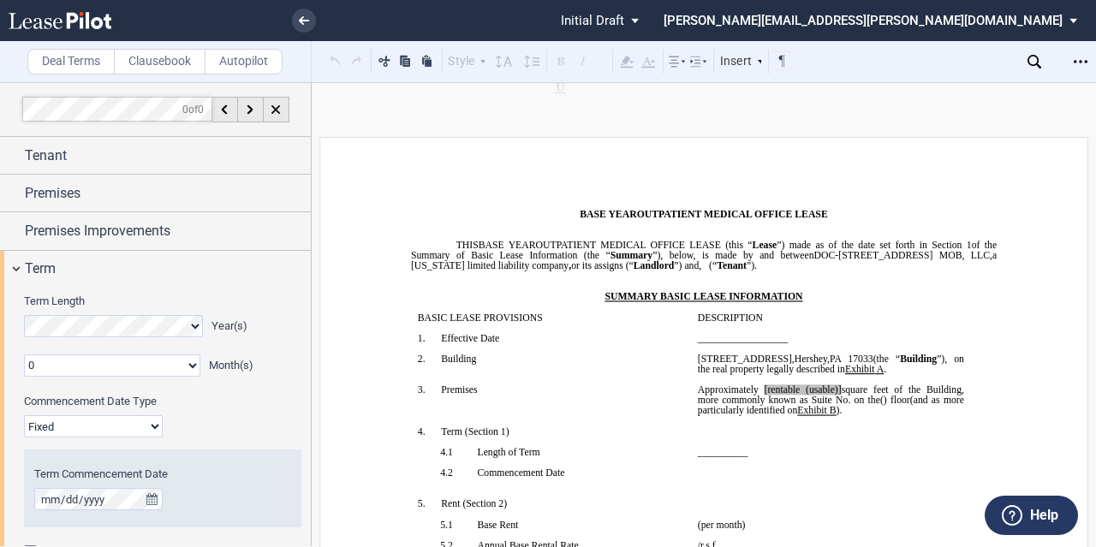
scroll to position [257, 0]
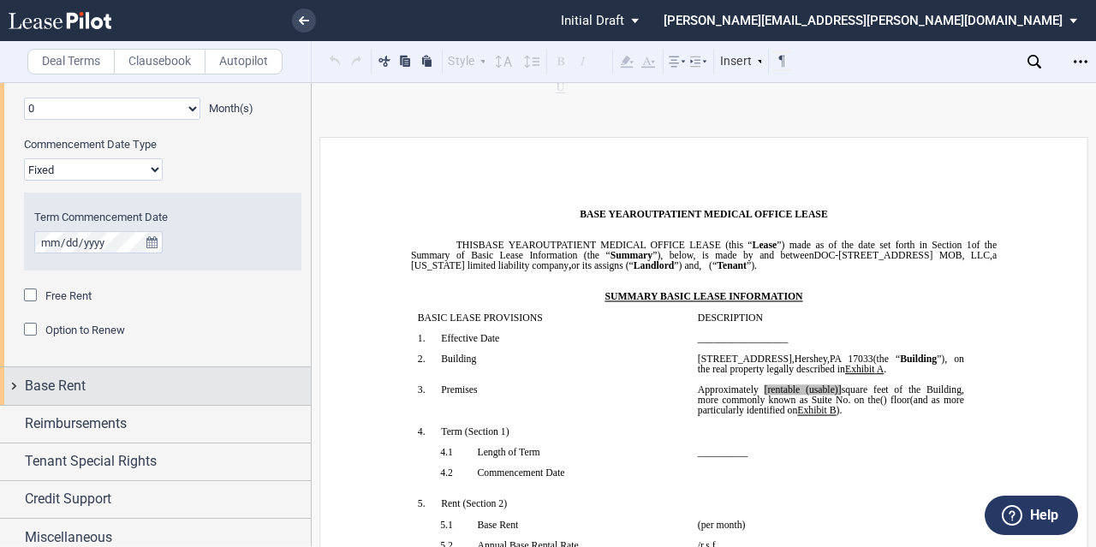
click at [86, 376] on div "Base Rent" at bounding box center [168, 386] width 286 height 21
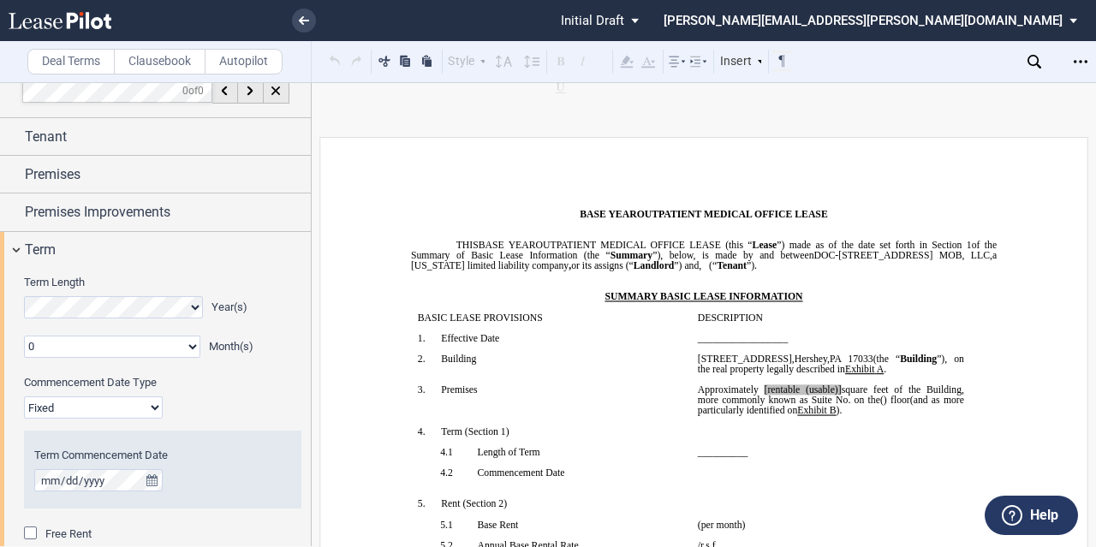
scroll to position [0, 0]
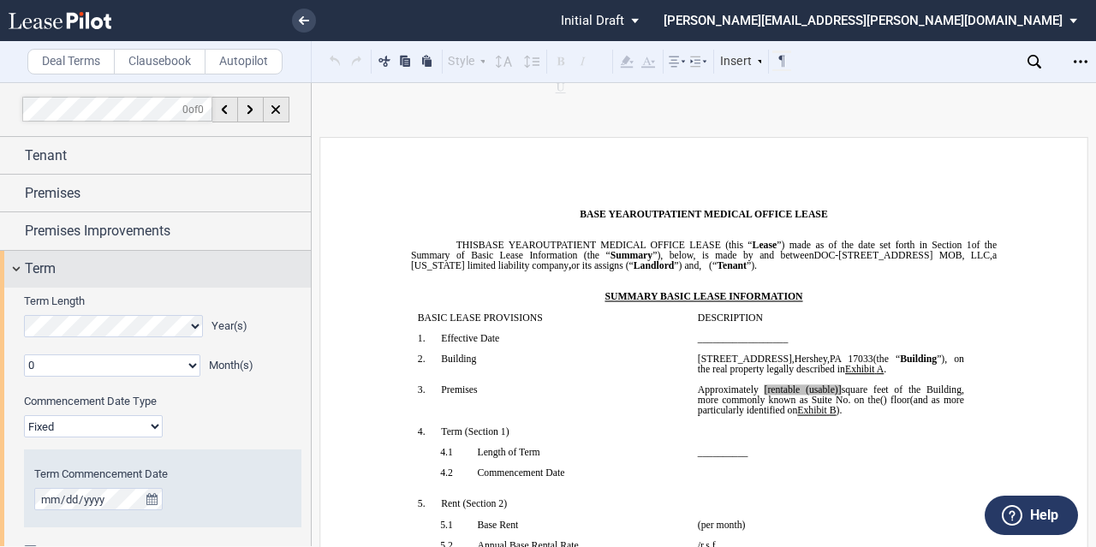
click at [111, 280] on div "Term" at bounding box center [155, 269] width 311 height 37
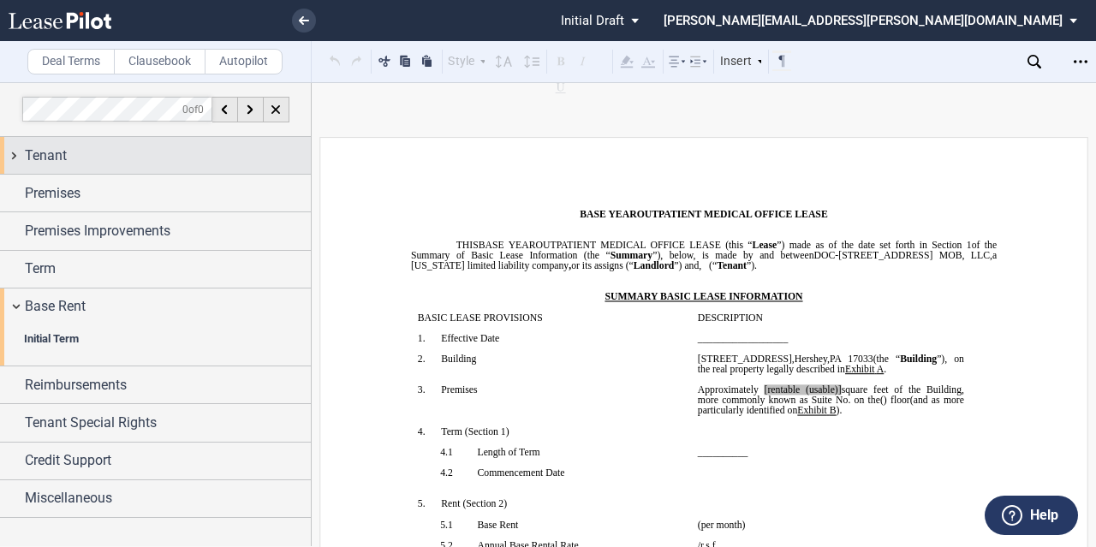
click at [109, 170] on div "Tenant" at bounding box center [155, 155] width 311 height 37
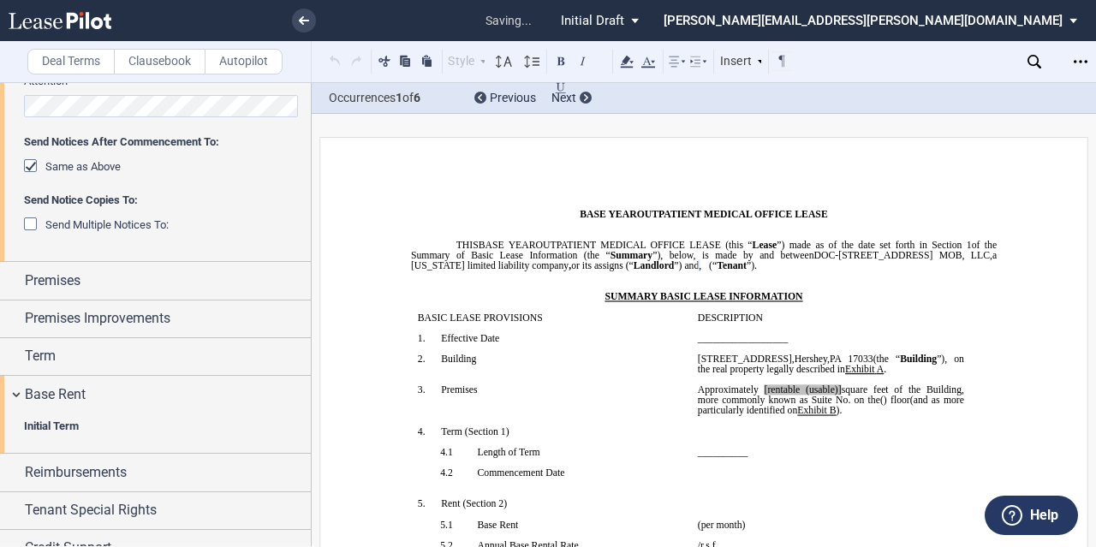
scroll to position [569, 0]
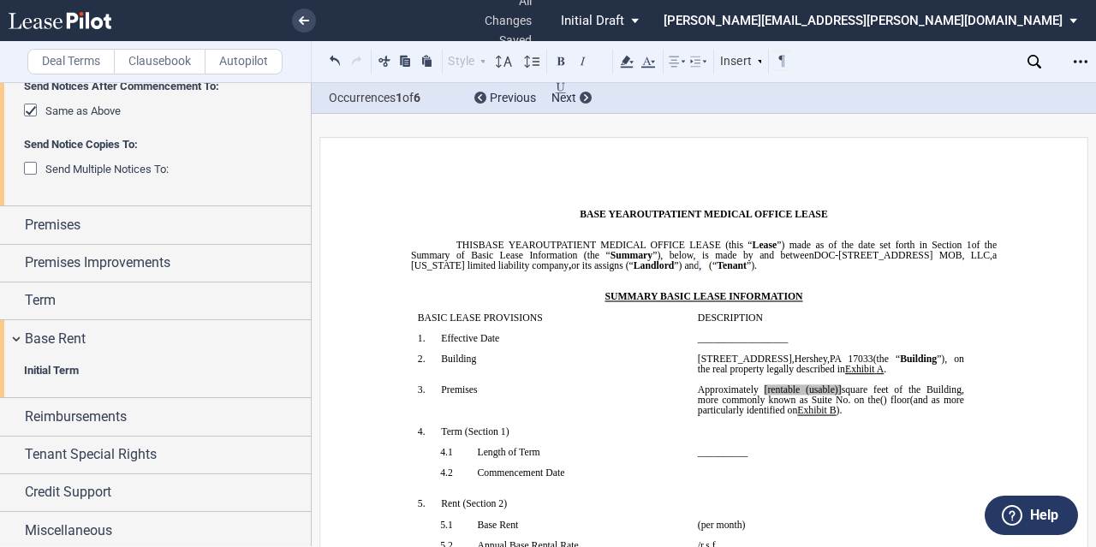
click at [66, 380] on div "Initial Term Base Rent $/Sf Annual Increase % Base Rent $/Sf CPI Increase Minim…" at bounding box center [162, 375] width 277 height 24
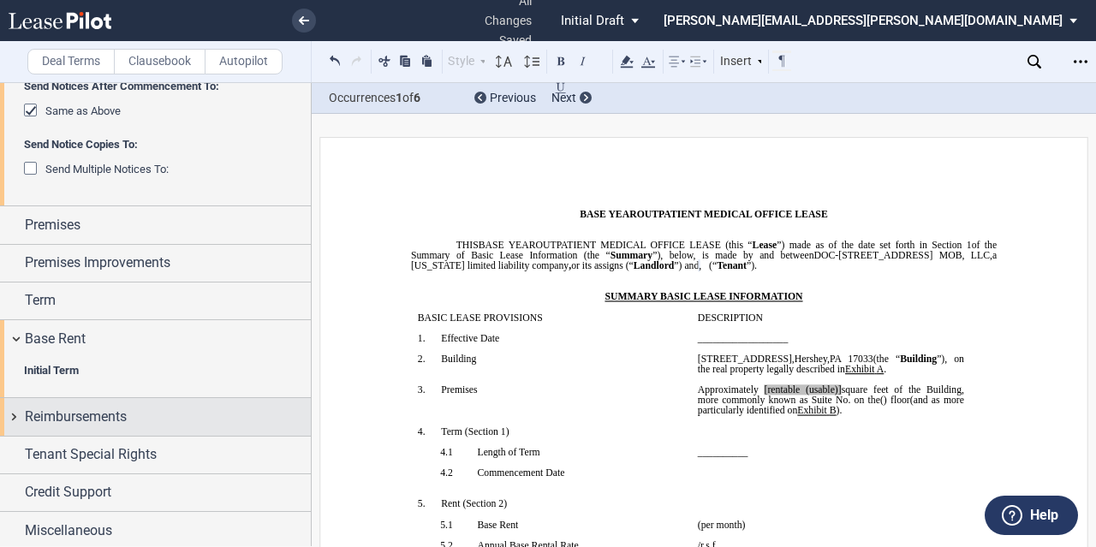
click at [69, 420] on span "Reimbursements" at bounding box center [76, 417] width 102 height 21
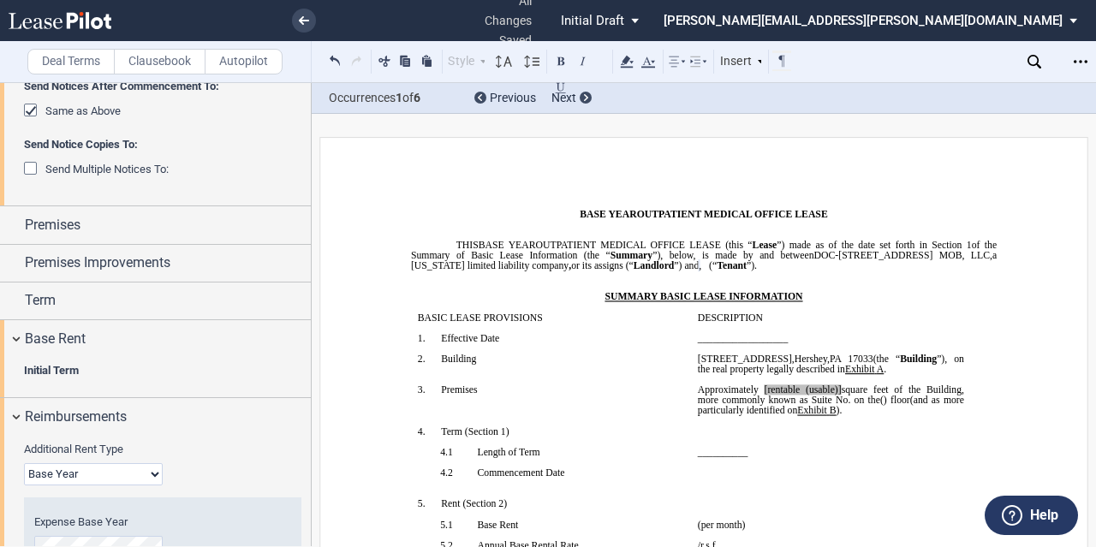
scroll to position [741, 0]
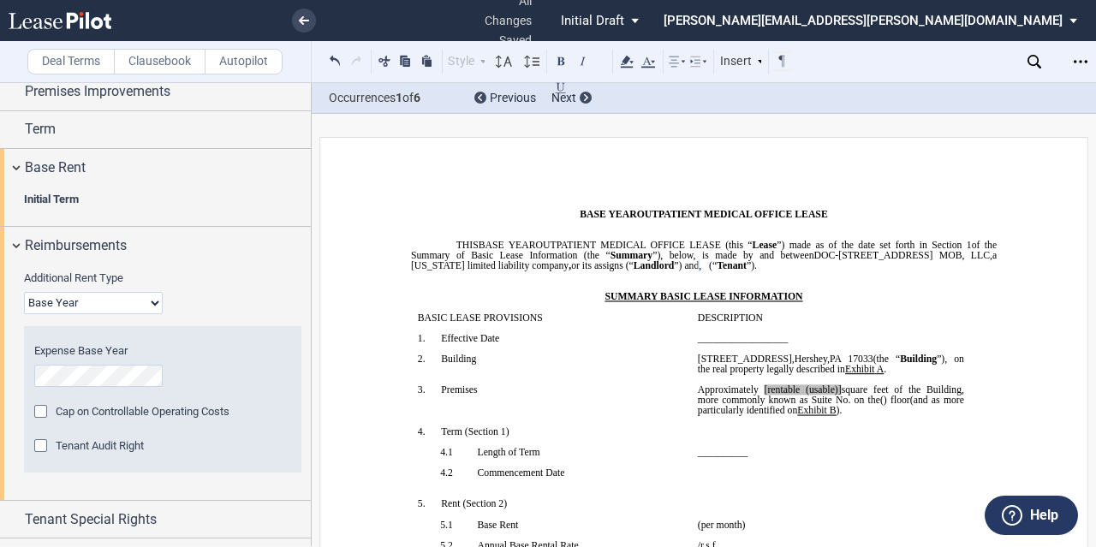
click at [101, 296] on select "Base Year Triple Net" at bounding box center [93, 303] width 139 height 22
select select "triple net"
click at [24, 292] on select "Base Year Triple Net" at bounding box center [93, 303] width 139 height 22
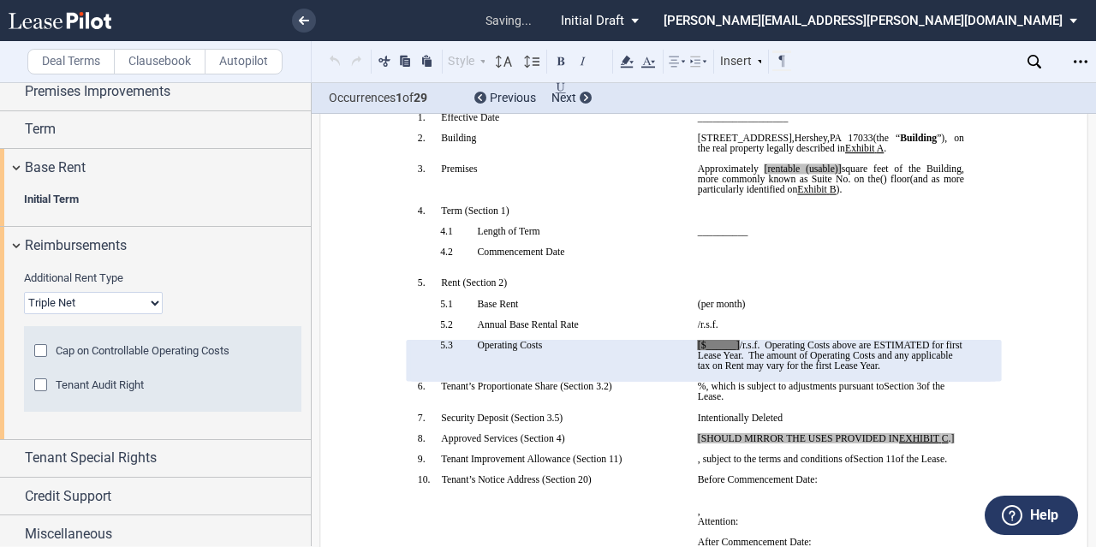
scroll to position [257, 0]
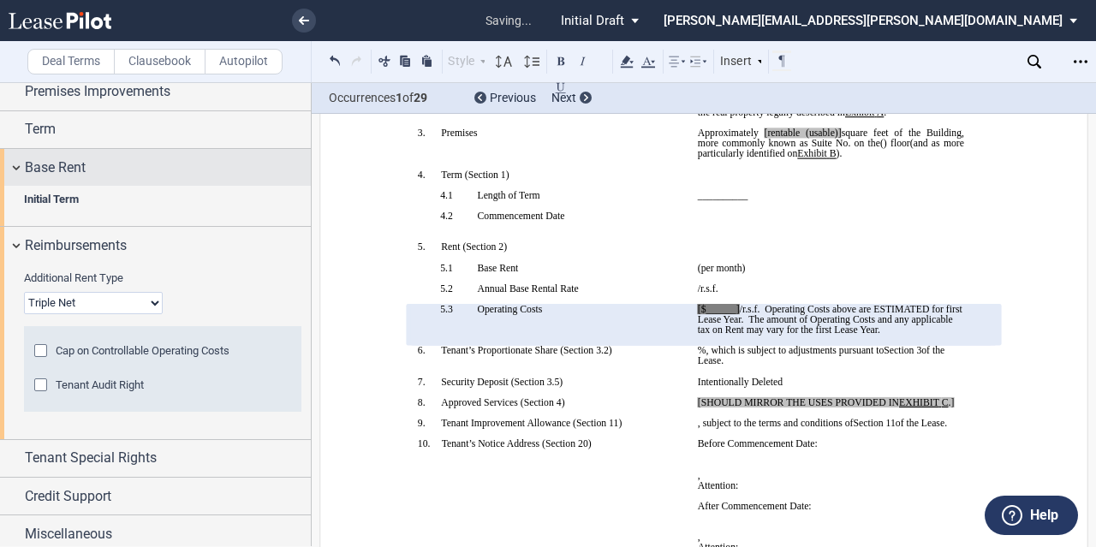
click at [74, 172] on span "Base Rent" at bounding box center [55, 168] width 61 height 21
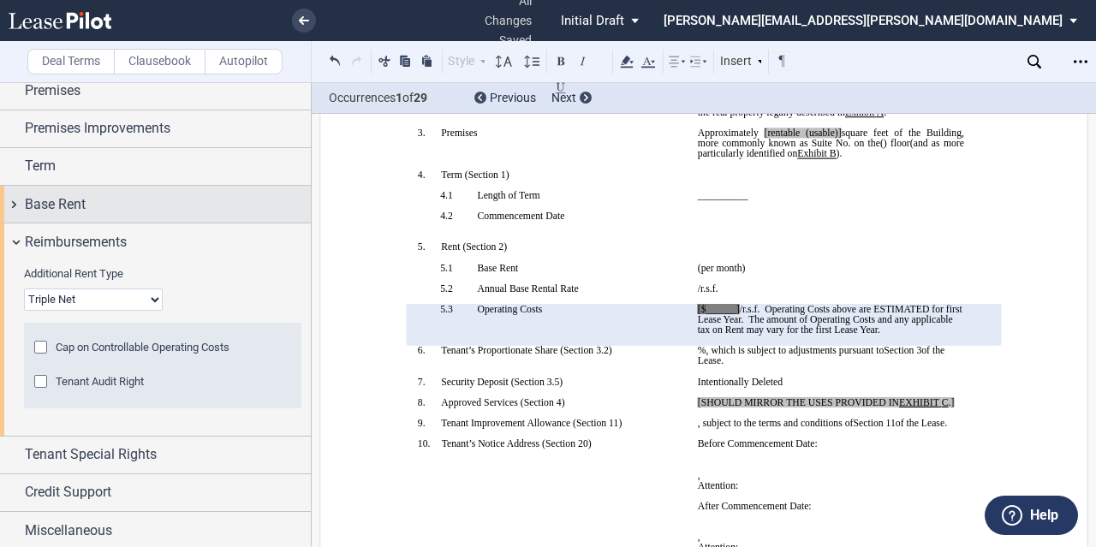
click at [76, 191] on div "Base Rent" at bounding box center [155, 204] width 311 height 37
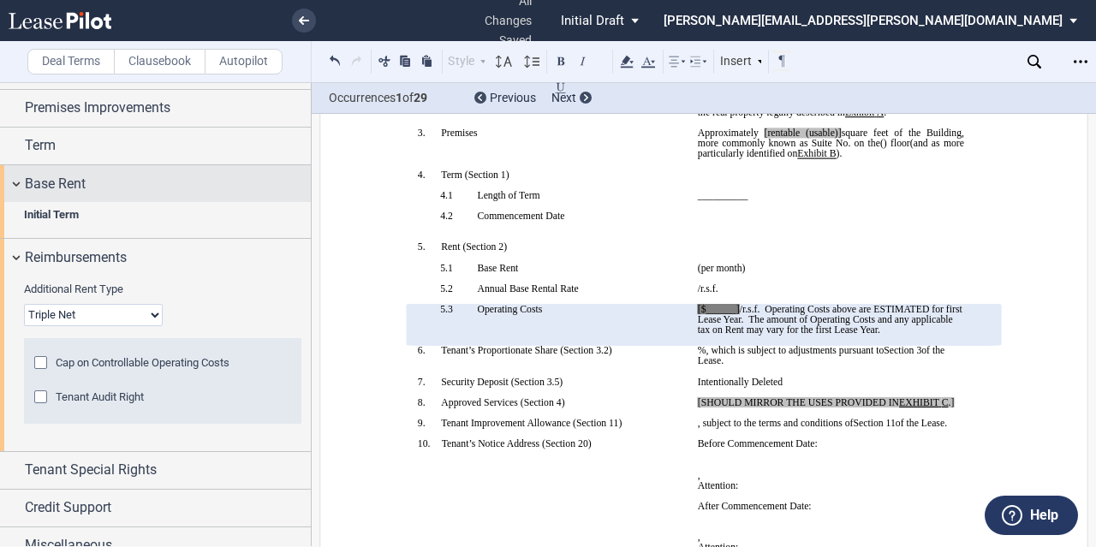
scroll to position [741, 0]
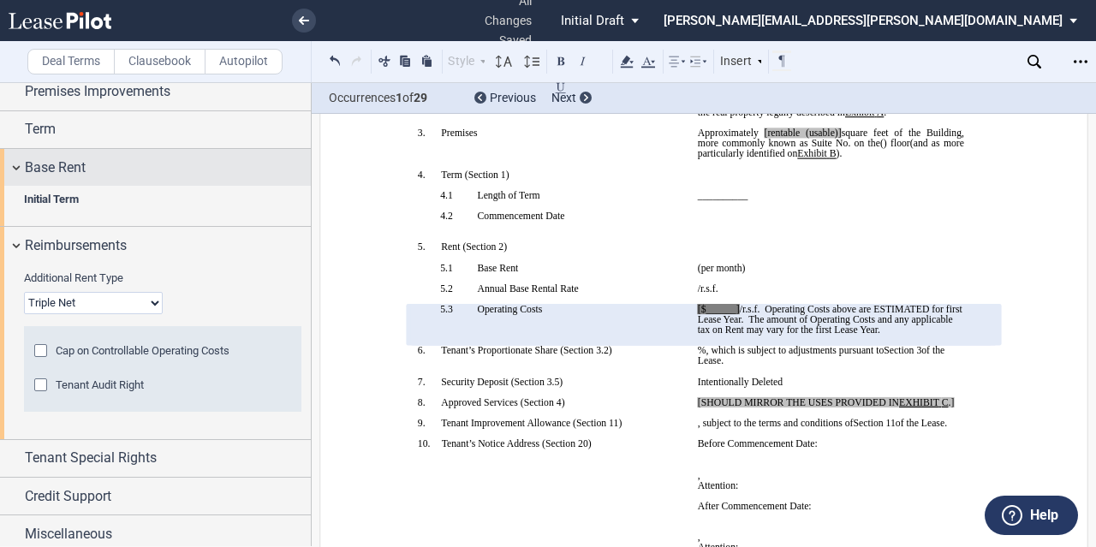
click at [132, 173] on div "Base Rent" at bounding box center [168, 168] width 286 height 21
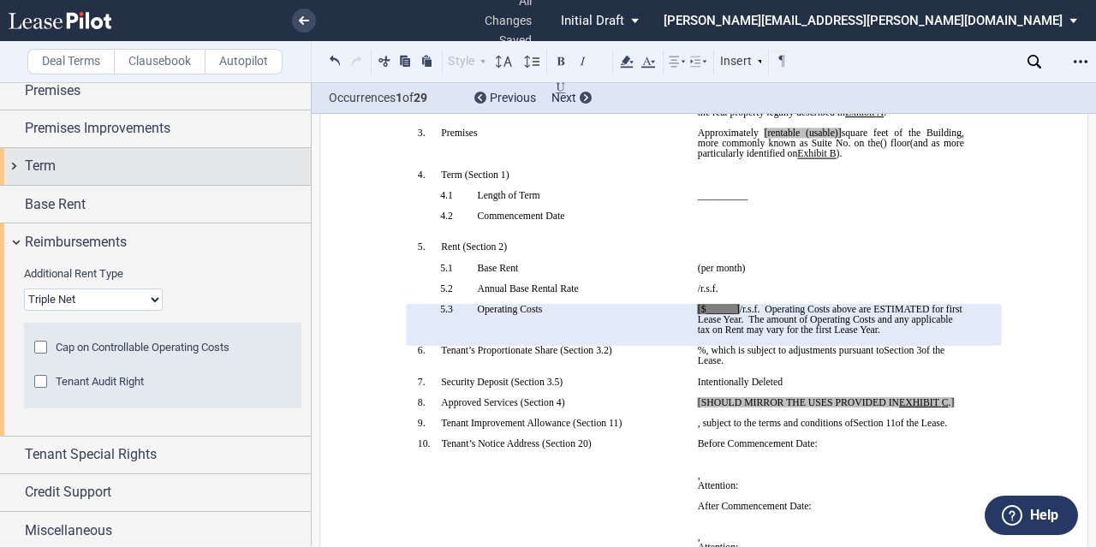
click at [109, 176] on div "Term" at bounding box center [155, 166] width 311 height 37
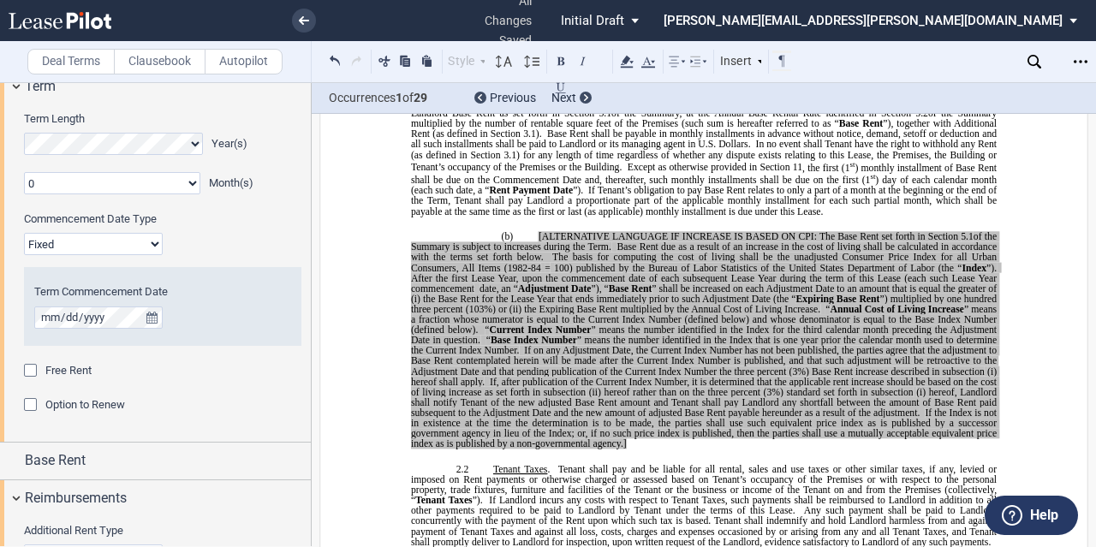
scroll to position [869, 0]
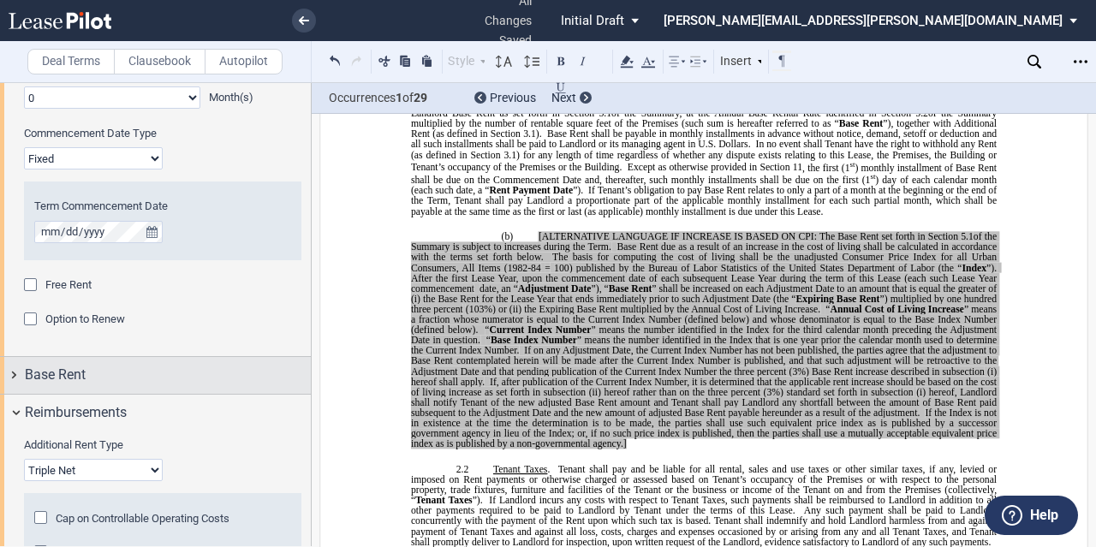
click at [155, 367] on div "Base Rent" at bounding box center [168, 375] width 286 height 21
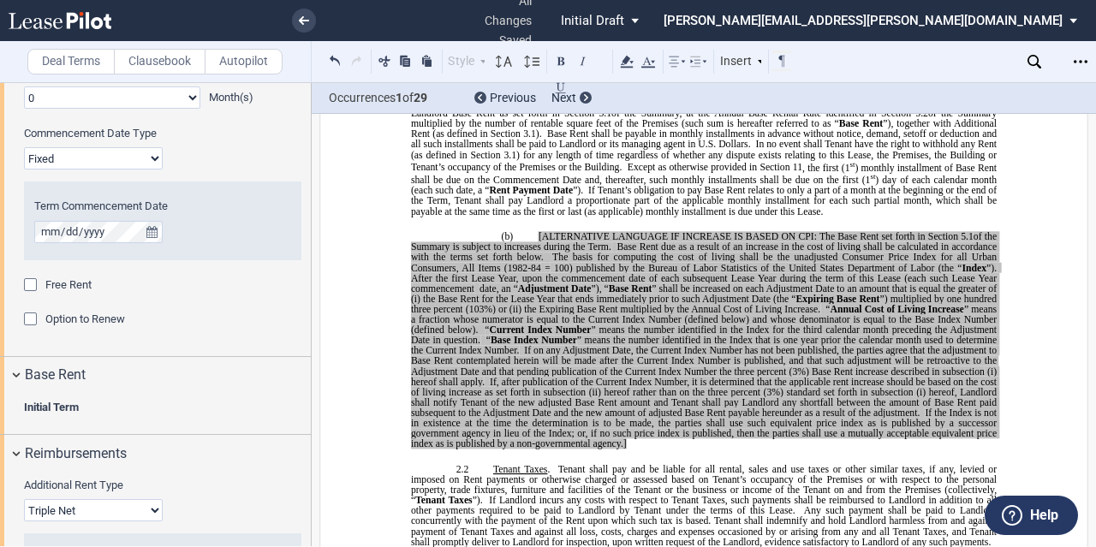
click at [91, 313] on span "Option to Renew" at bounding box center [85, 319] width 80 height 13
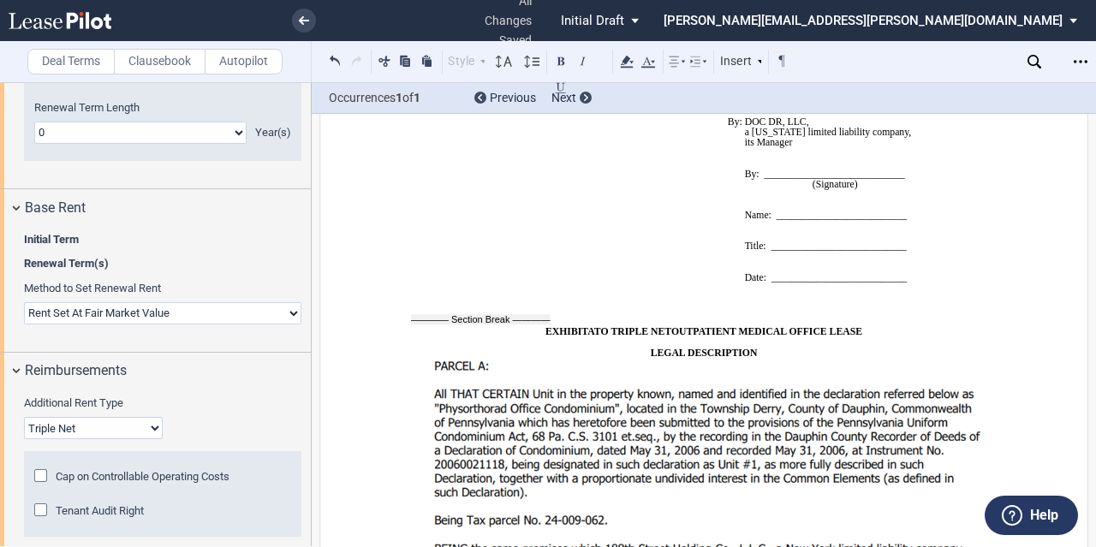
scroll to position [1212, 0]
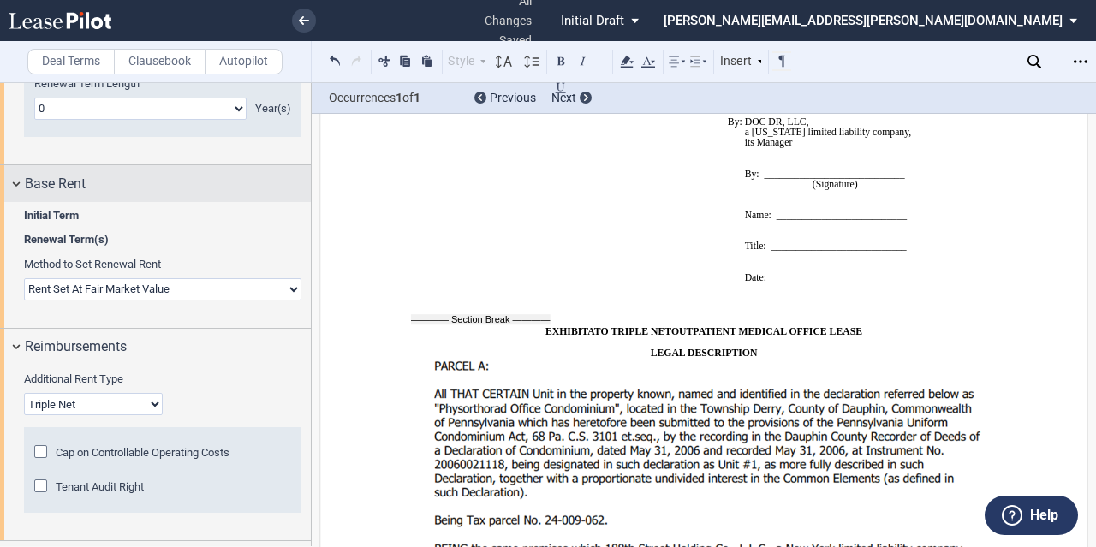
click at [58, 182] on span "Base Rent" at bounding box center [55, 184] width 61 height 21
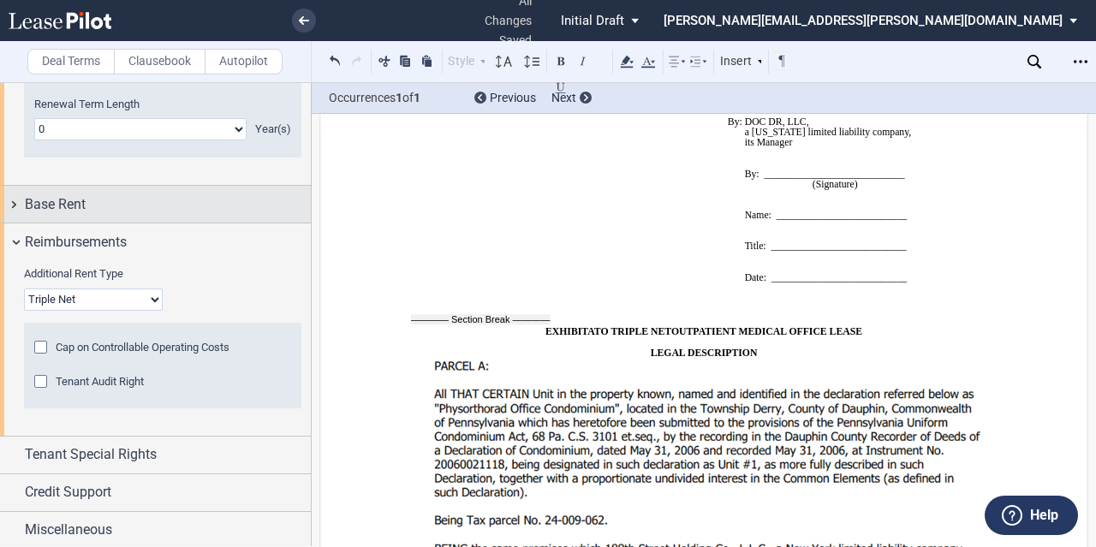
click at [67, 209] on span "Base Rent" at bounding box center [55, 204] width 61 height 21
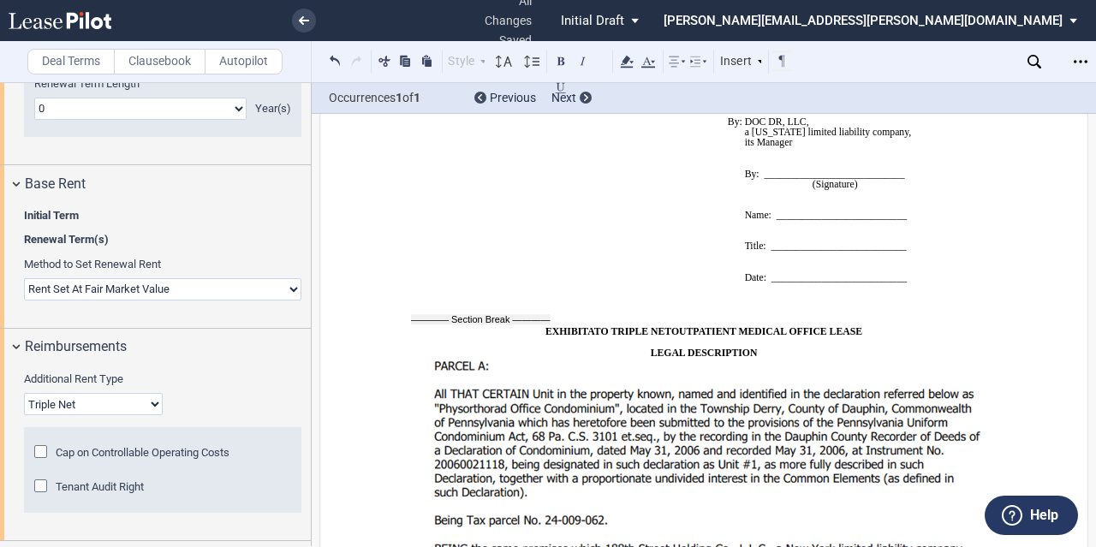
click at [49, 203] on div "Initial Term Base Rent $/Sf Annual Increase % Base Rent $/Sf CPI Increase Minim…" at bounding box center [155, 265] width 311 height 126
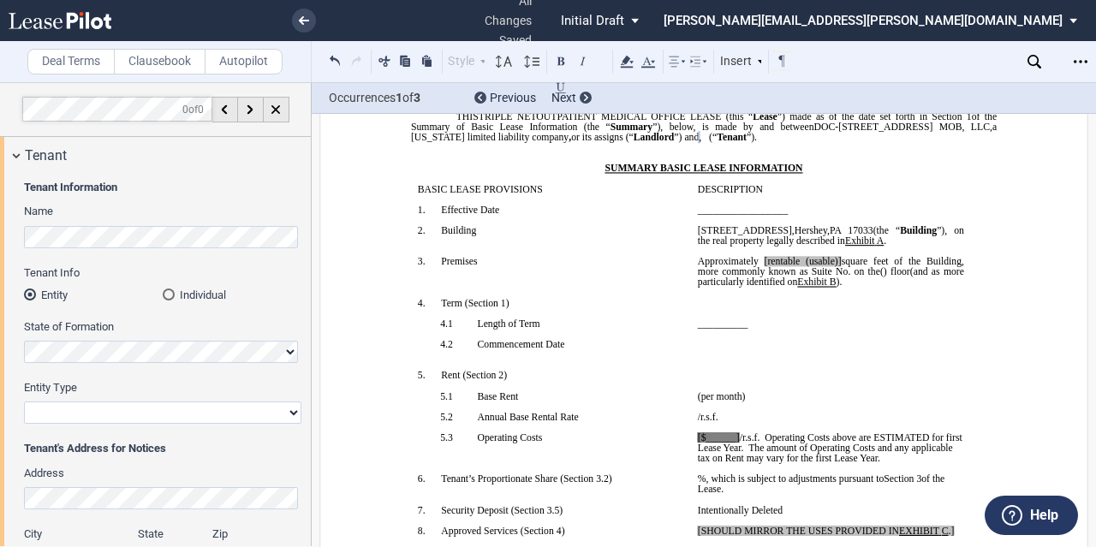
scroll to position [10, 0]
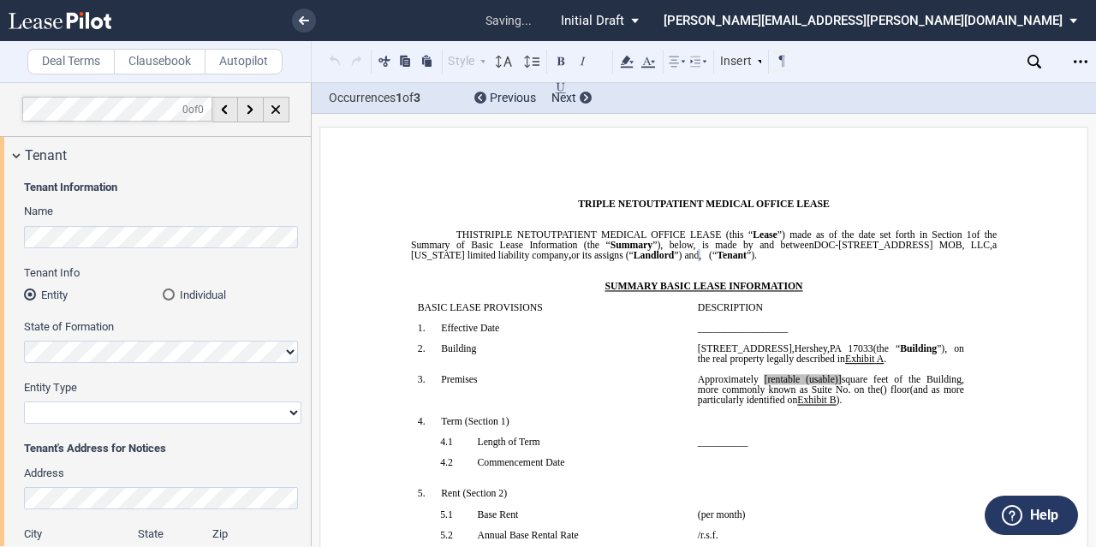
click at [140, 180] on span "Tenant Information" at bounding box center [162, 187] width 277 height 15
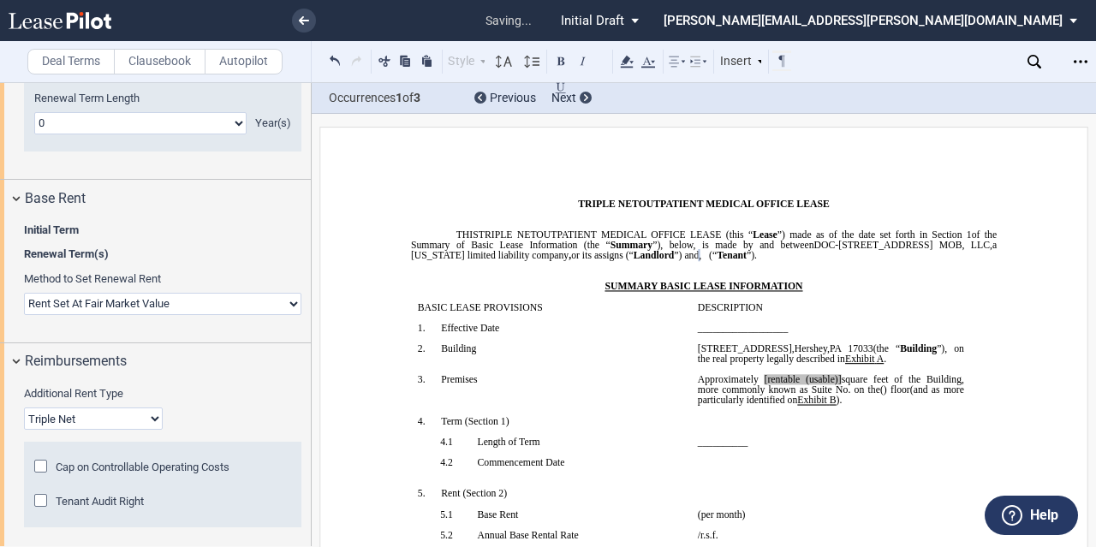
scroll to position [1199, 0]
click at [194, 192] on div "Base Rent" at bounding box center [168, 197] width 286 height 21
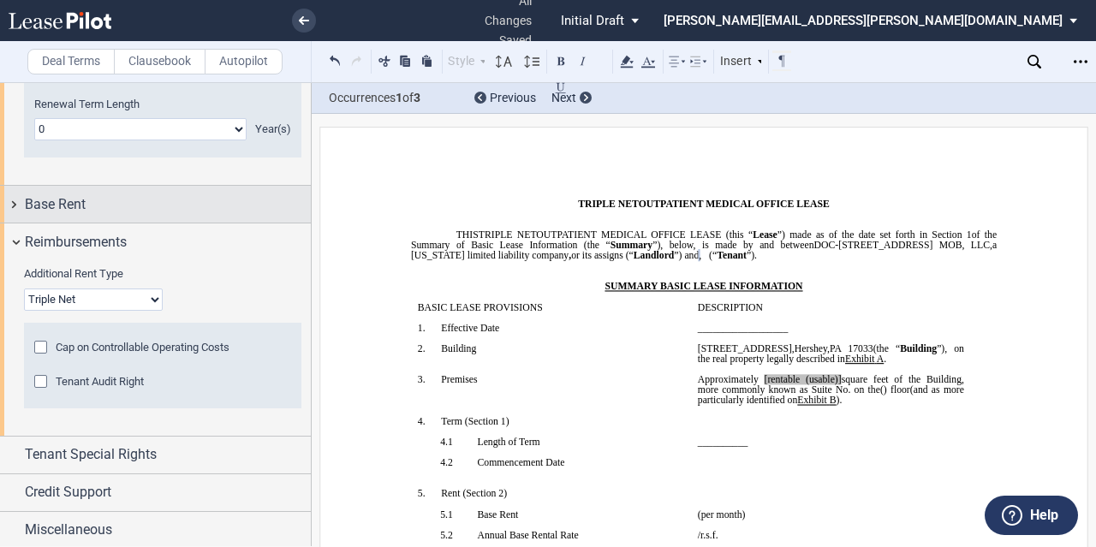
click at [196, 206] on div "Base Rent" at bounding box center [168, 204] width 286 height 21
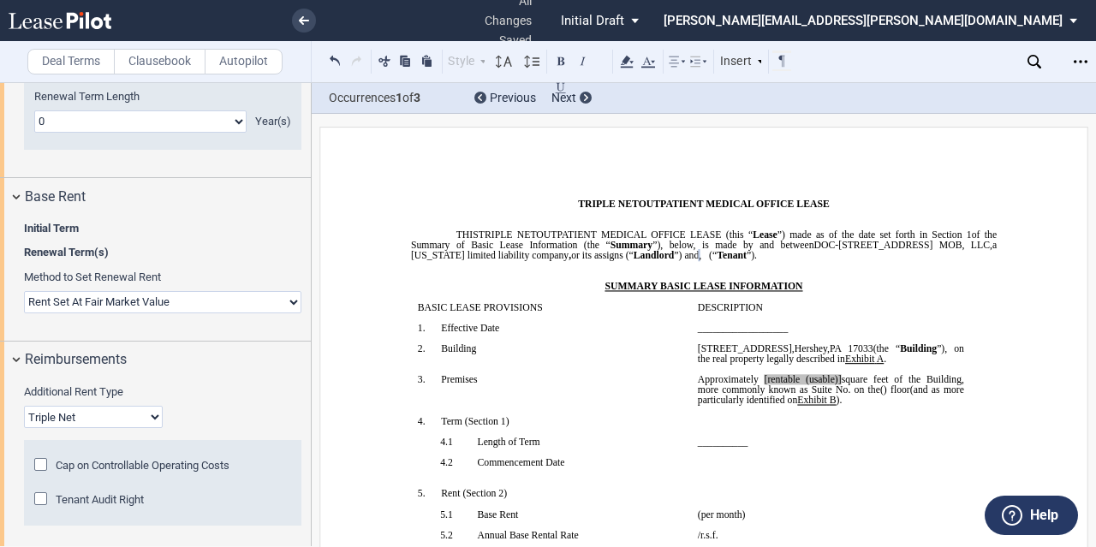
scroll to position [1317, 0]
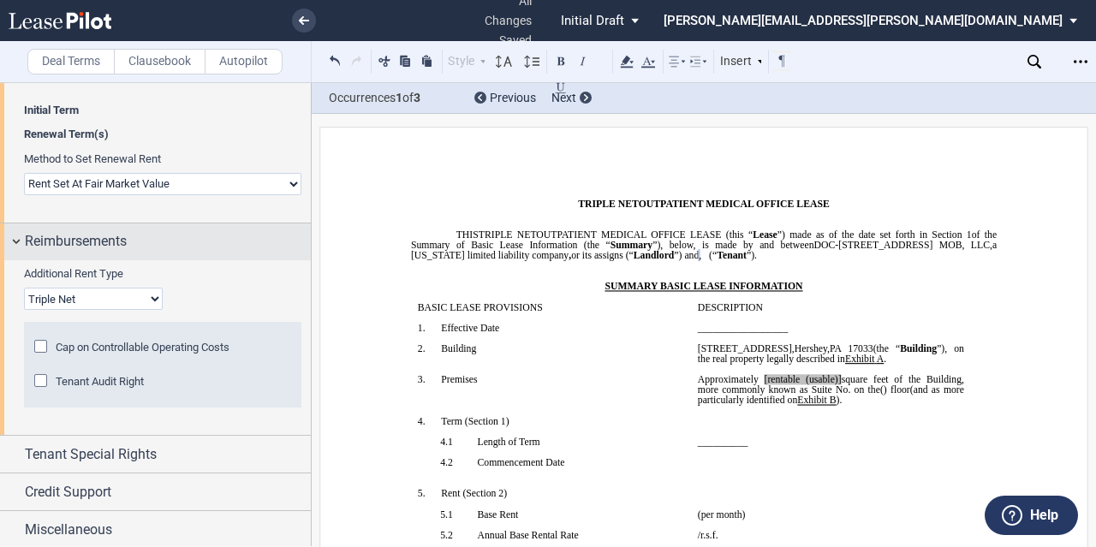
click at [185, 246] on div "Reimbursements" at bounding box center [168, 241] width 286 height 21
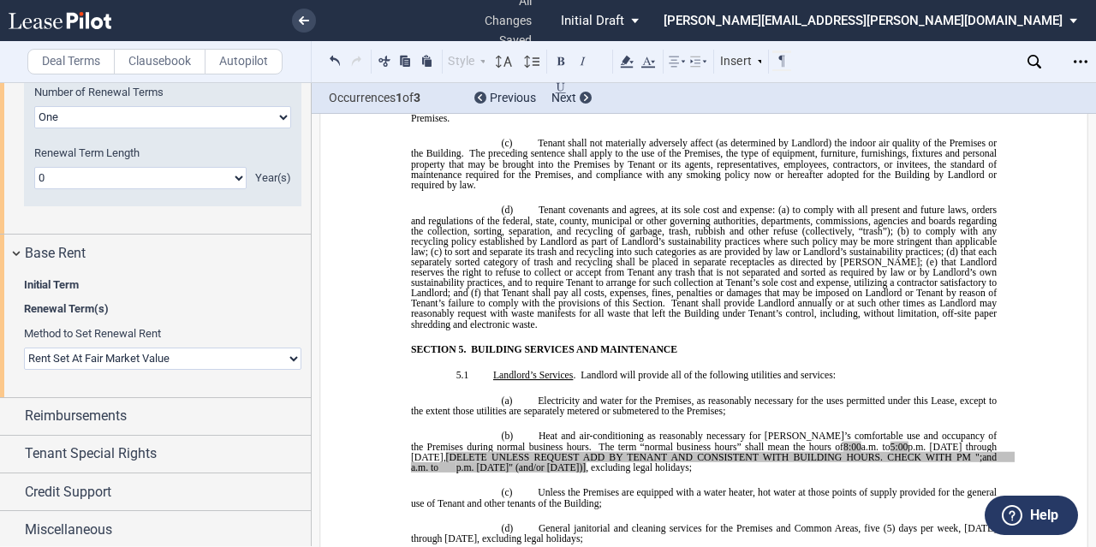
scroll to position [4206, 0]
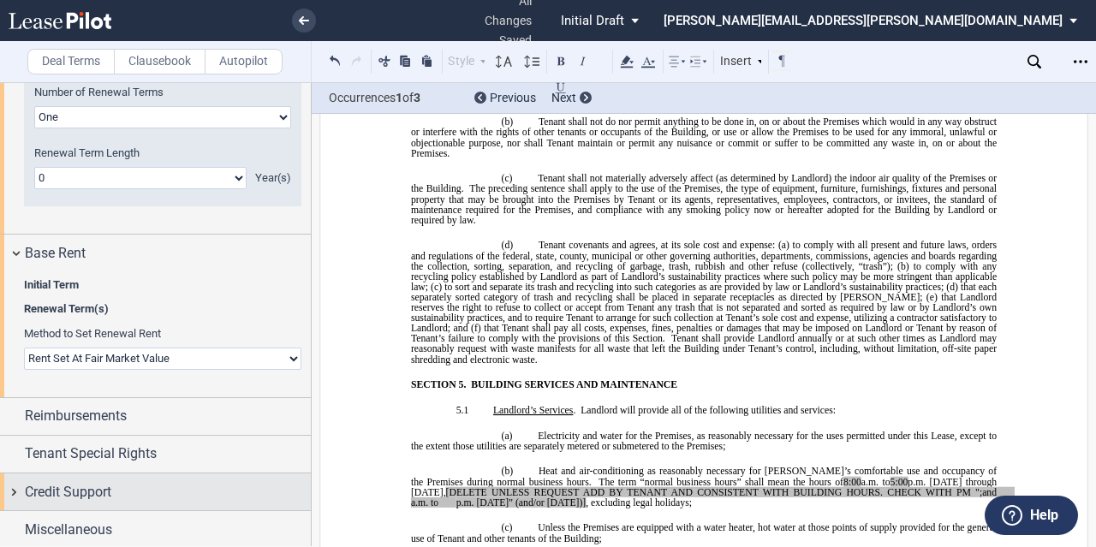
click at [91, 474] on div "Credit Support" at bounding box center [155, 491] width 311 height 37
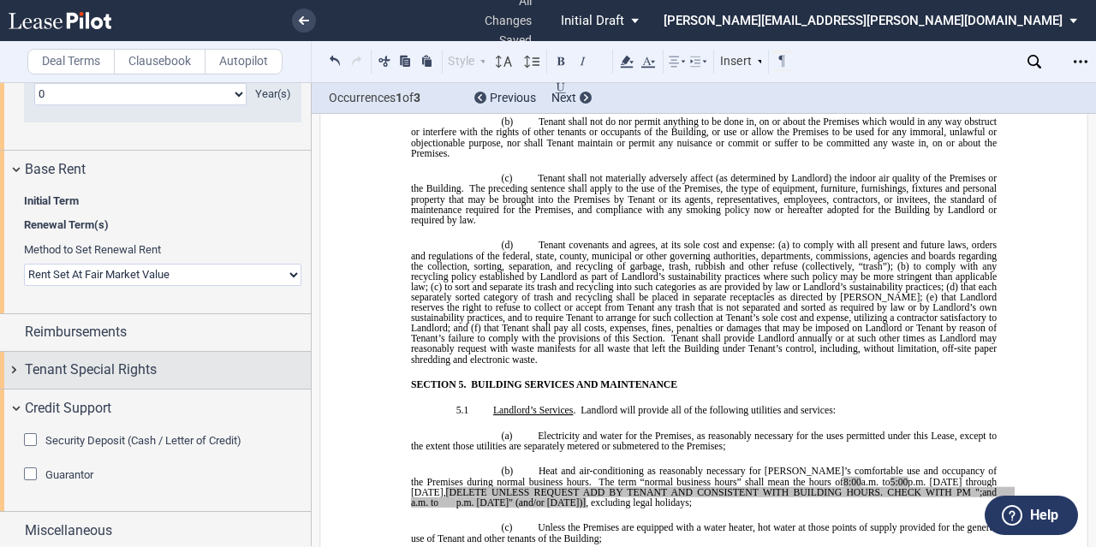
click at [136, 381] on div "Tenant Special Rights" at bounding box center [155, 370] width 311 height 37
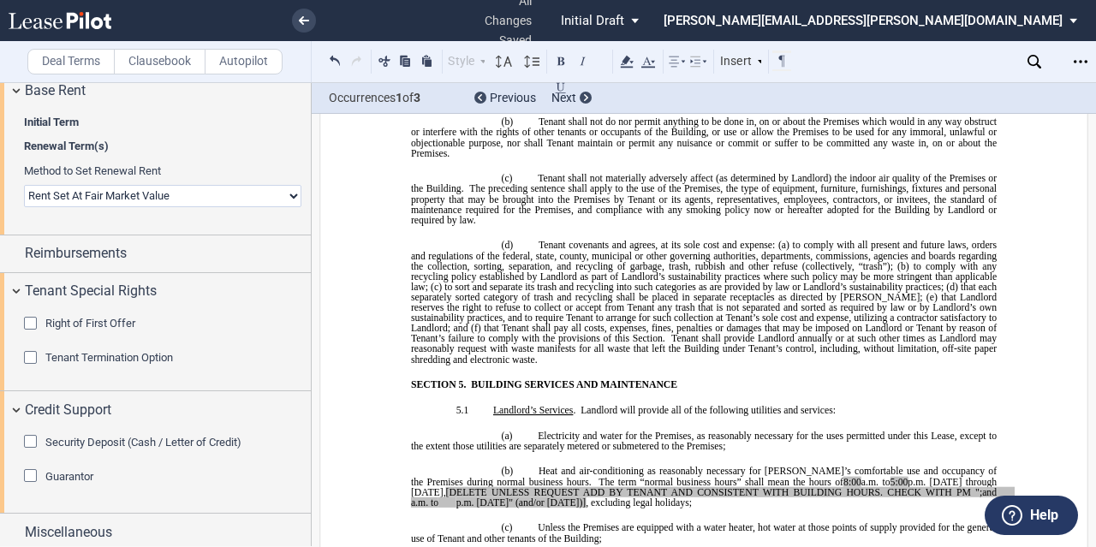
scroll to position [1312, 0]
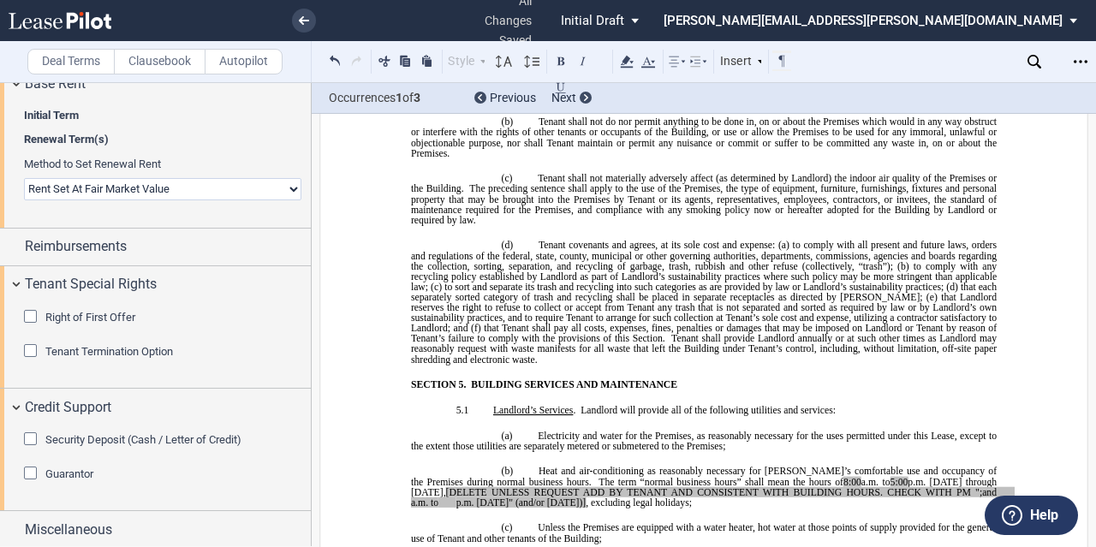
click at [111, 344] on div "Tenant Termination Option" at bounding box center [109, 351] width 128 height 15
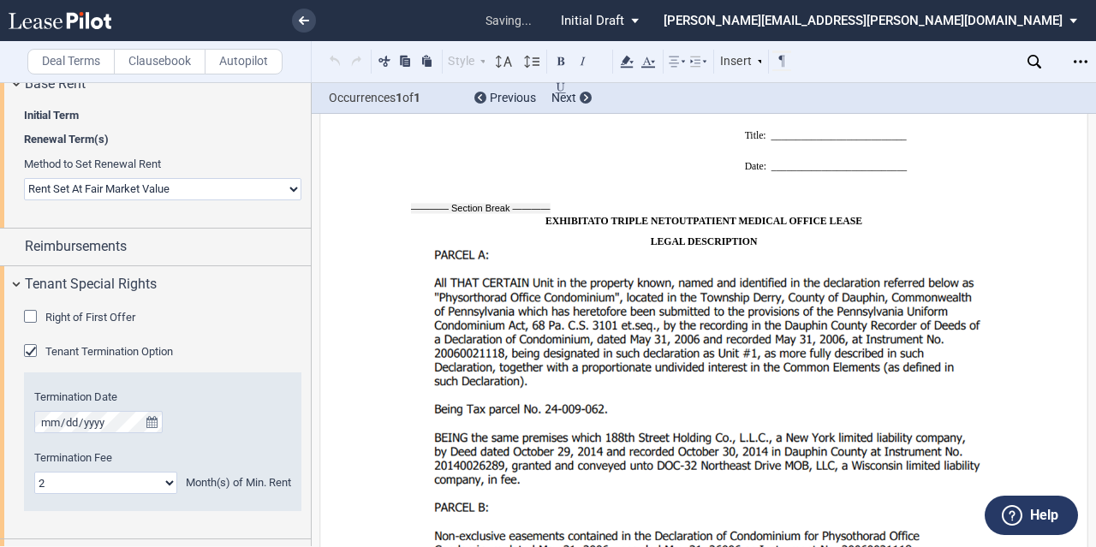
scroll to position [14963, 0]
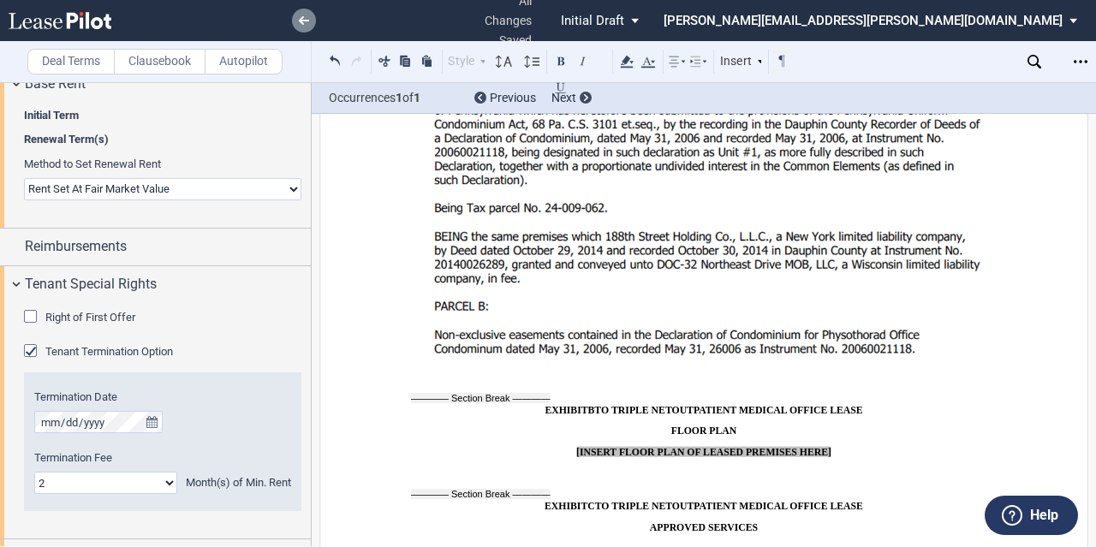
click at [302, 31] on link at bounding box center [304, 21] width 24 height 24
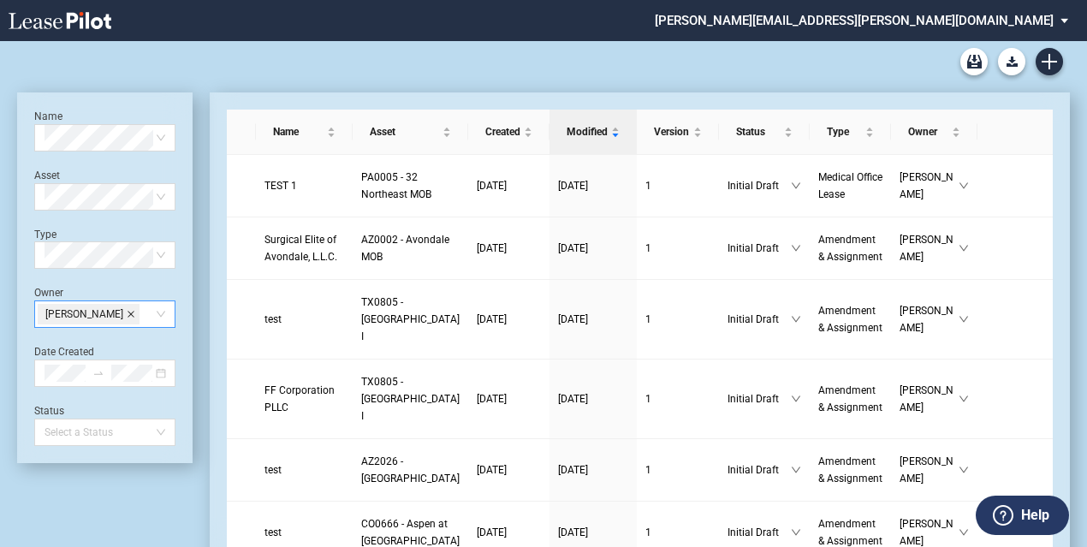
click at [130, 321] on span at bounding box center [131, 314] width 9 height 19
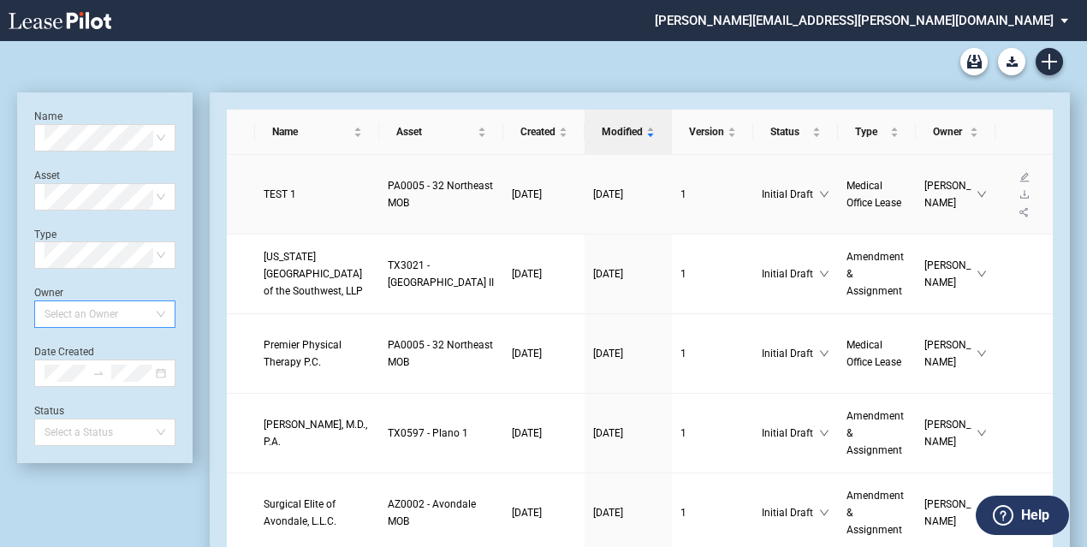
click at [388, 209] on span "PA0005 - 32 Northeast MOB" at bounding box center [440, 194] width 105 height 29
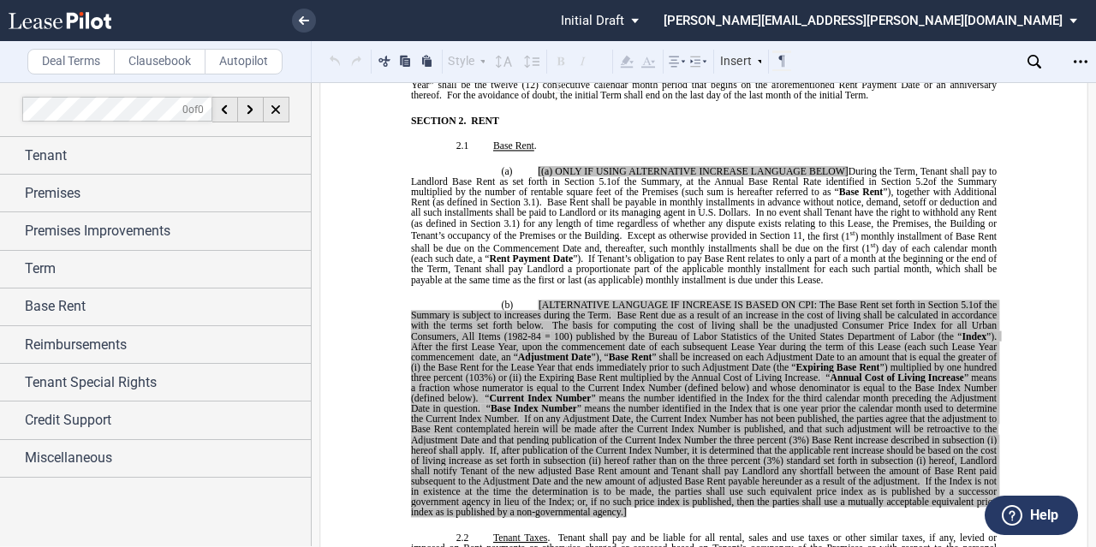
scroll to position [1541, 0]
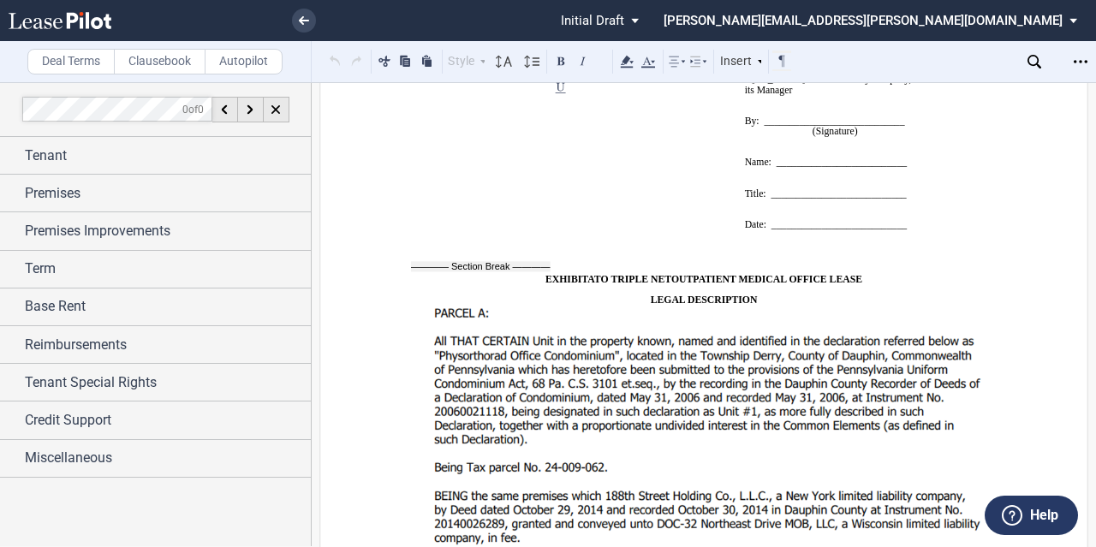
scroll to position [14653, 0]
